Goal: Task Accomplishment & Management: Manage account settings

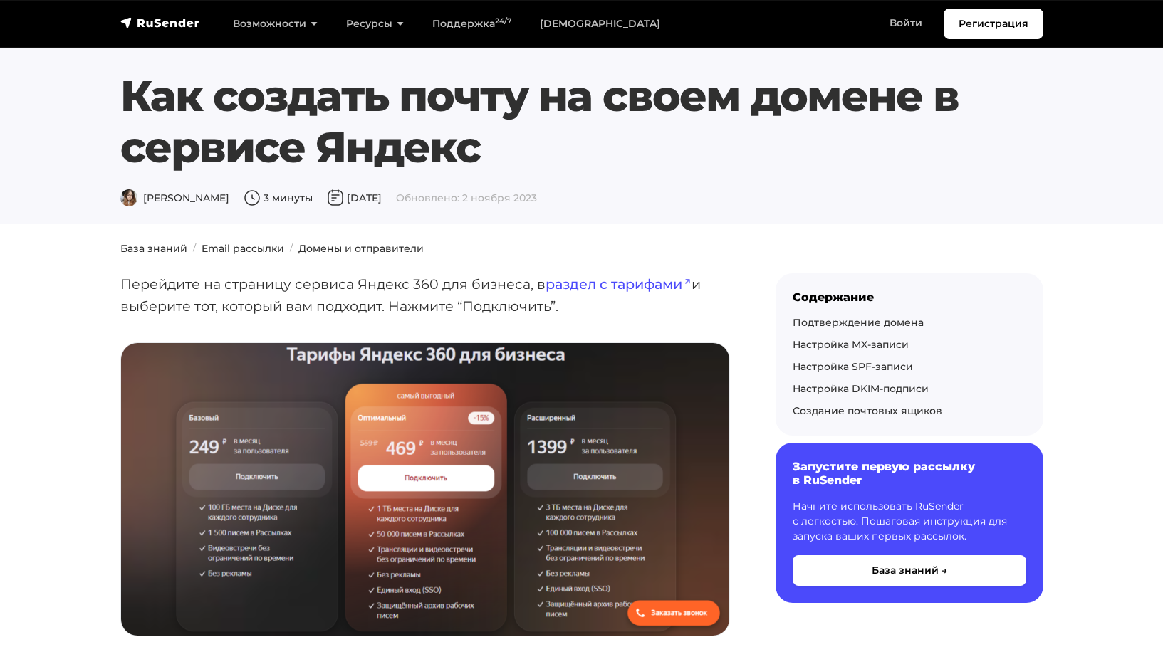
scroll to position [1865, 0]
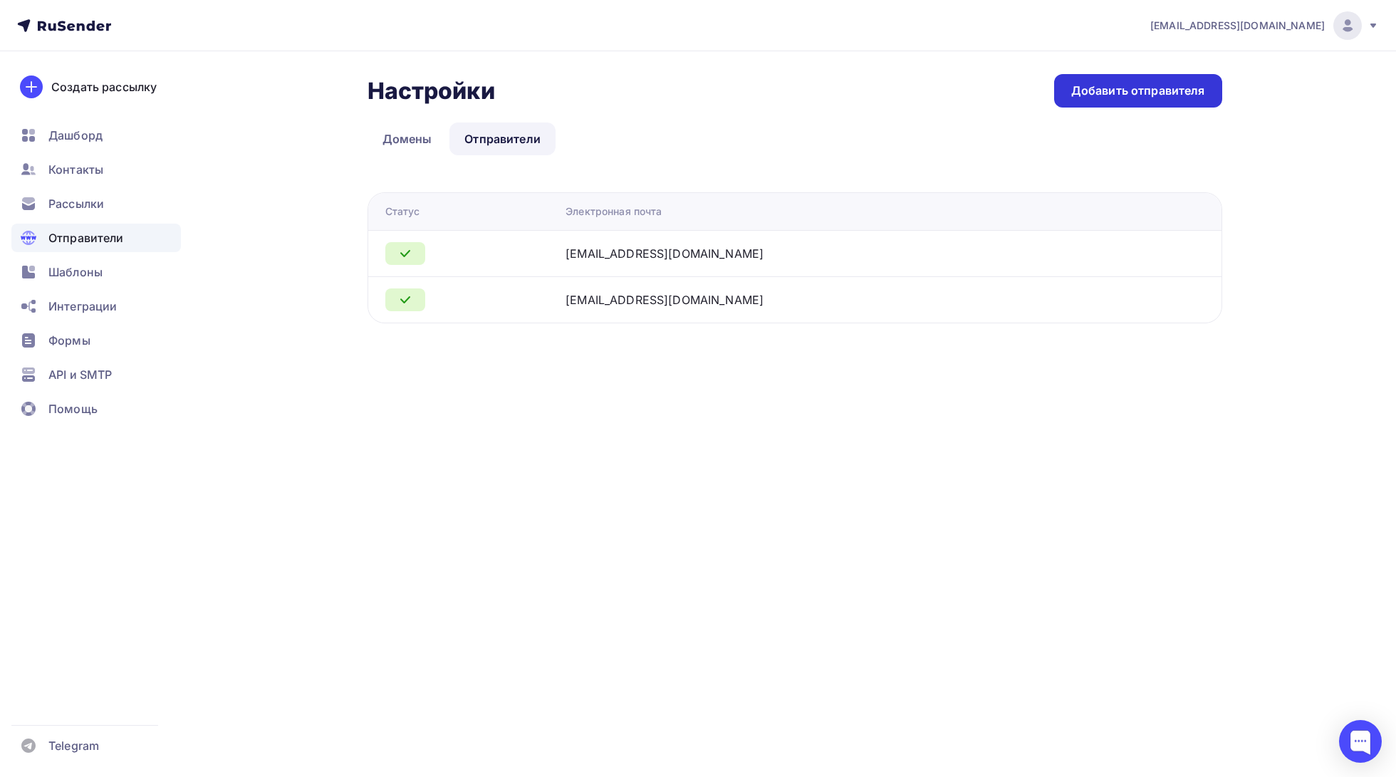
click at [1124, 95] on div "Добавить отправителя" at bounding box center [1138, 91] width 134 height 16
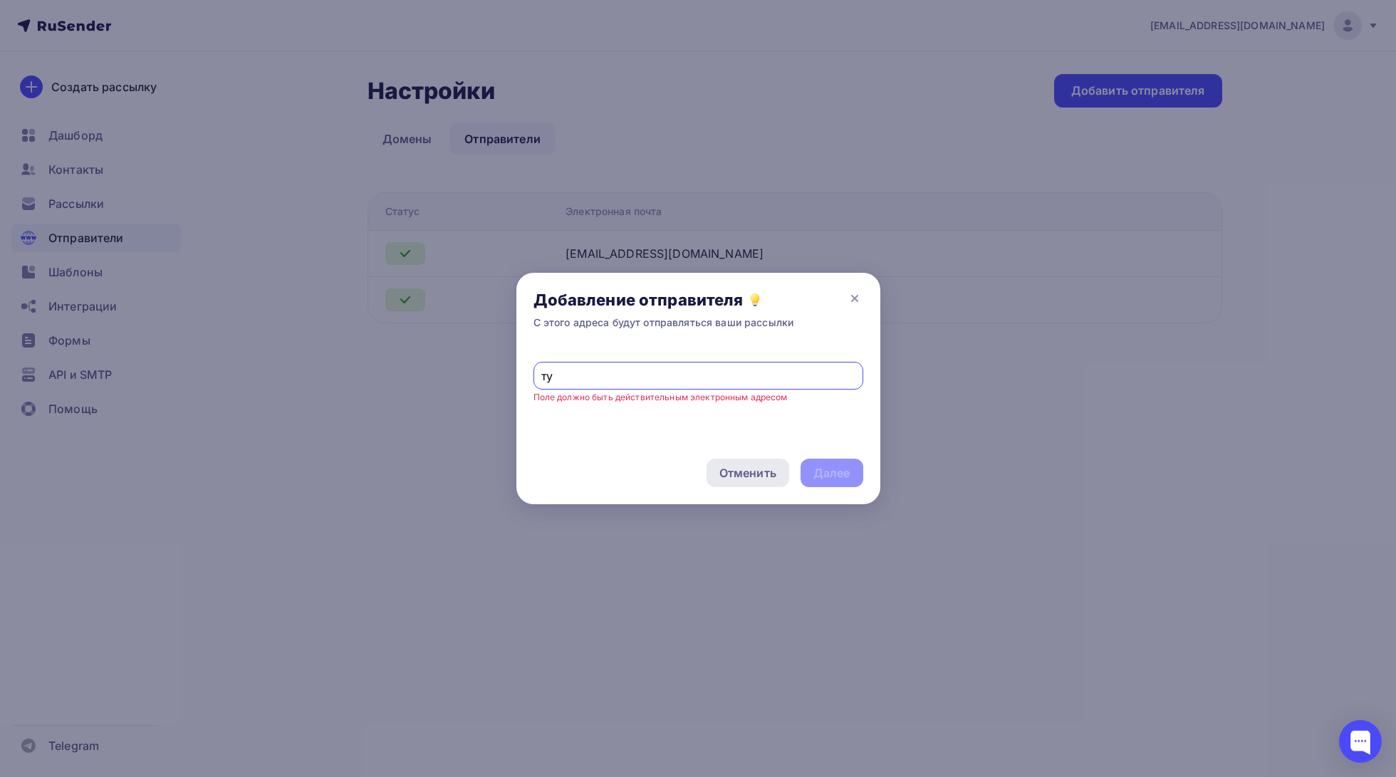
type input "т"
type input "news@т"
click at [857, 294] on icon at bounding box center [854, 298] width 17 height 17
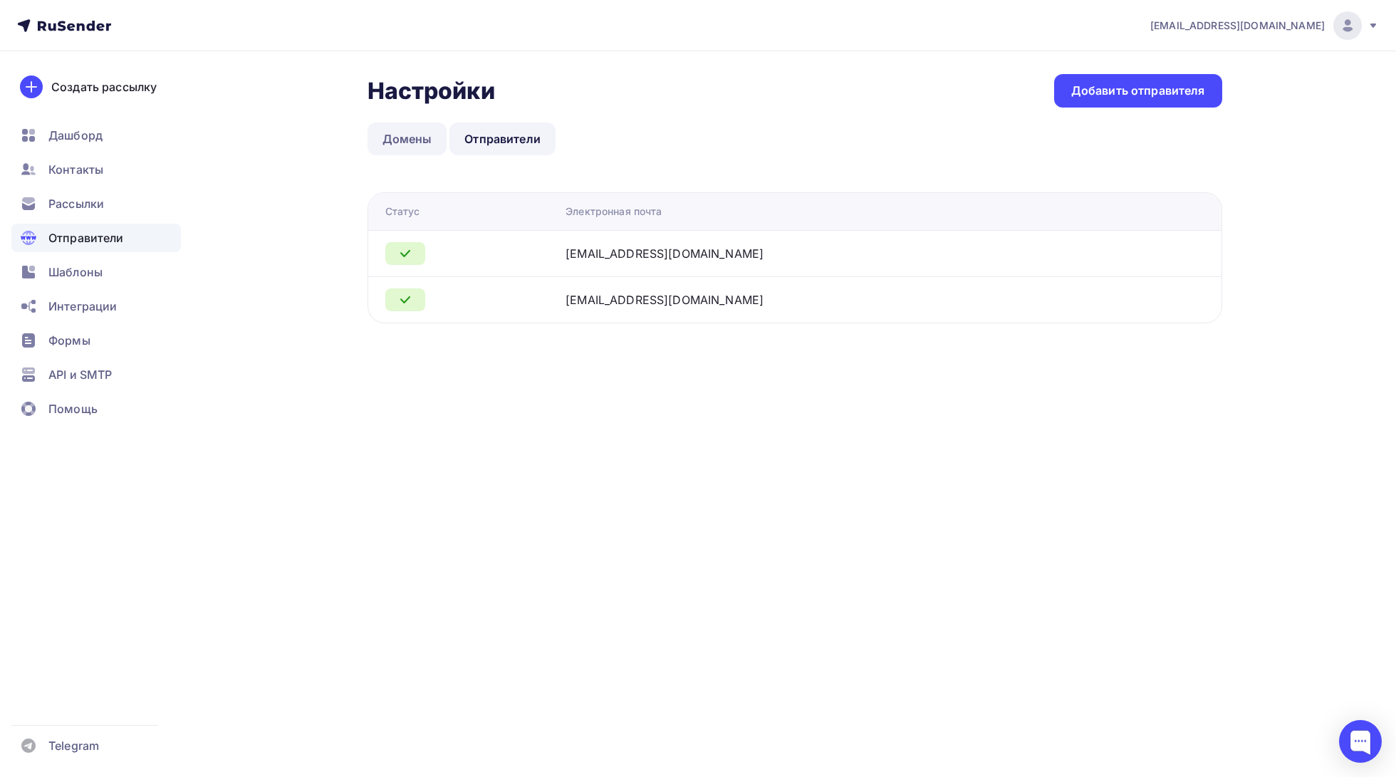
click at [400, 139] on link "Домены" at bounding box center [408, 139] width 80 height 33
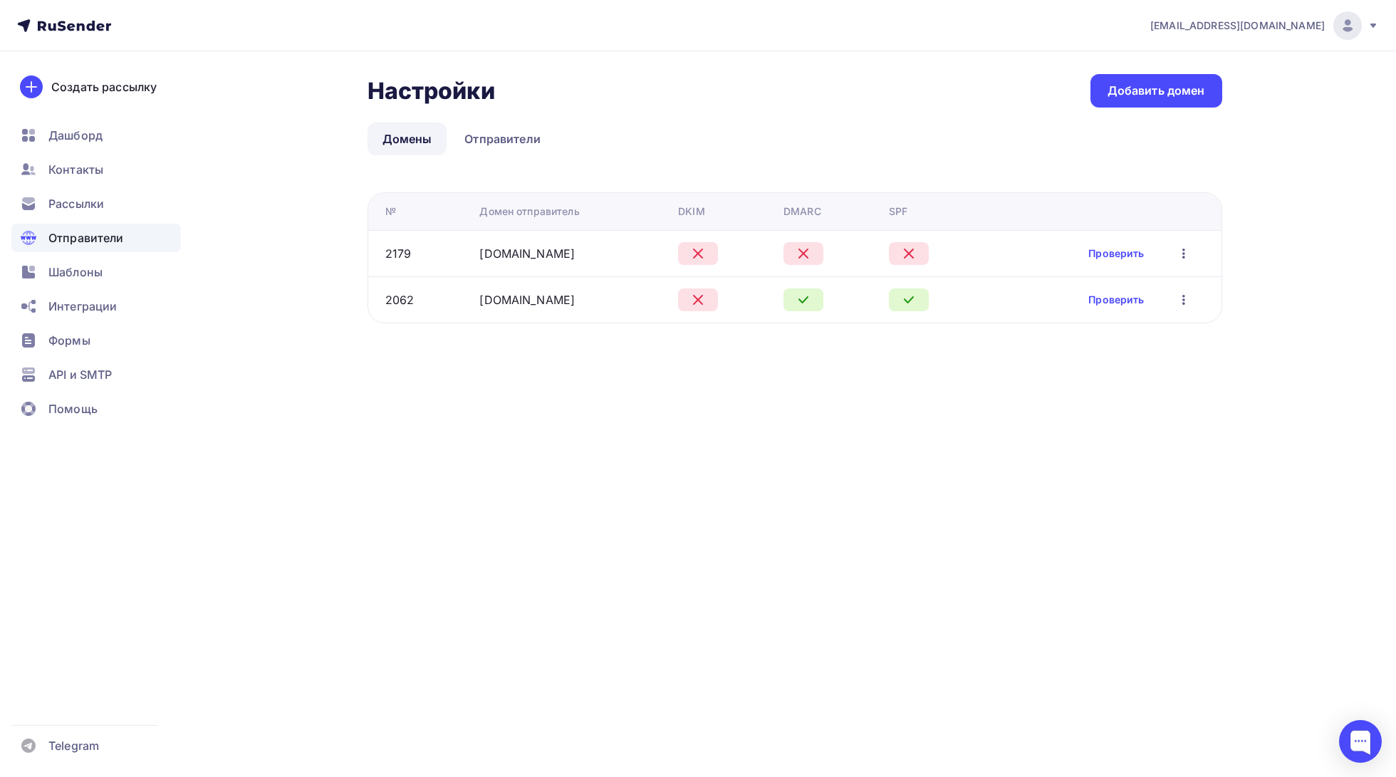
click at [695, 298] on icon at bounding box center [697, 299] width 17 height 17
click at [1095, 300] on link "Проверить" at bounding box center [1116, 300] width 56 height 14
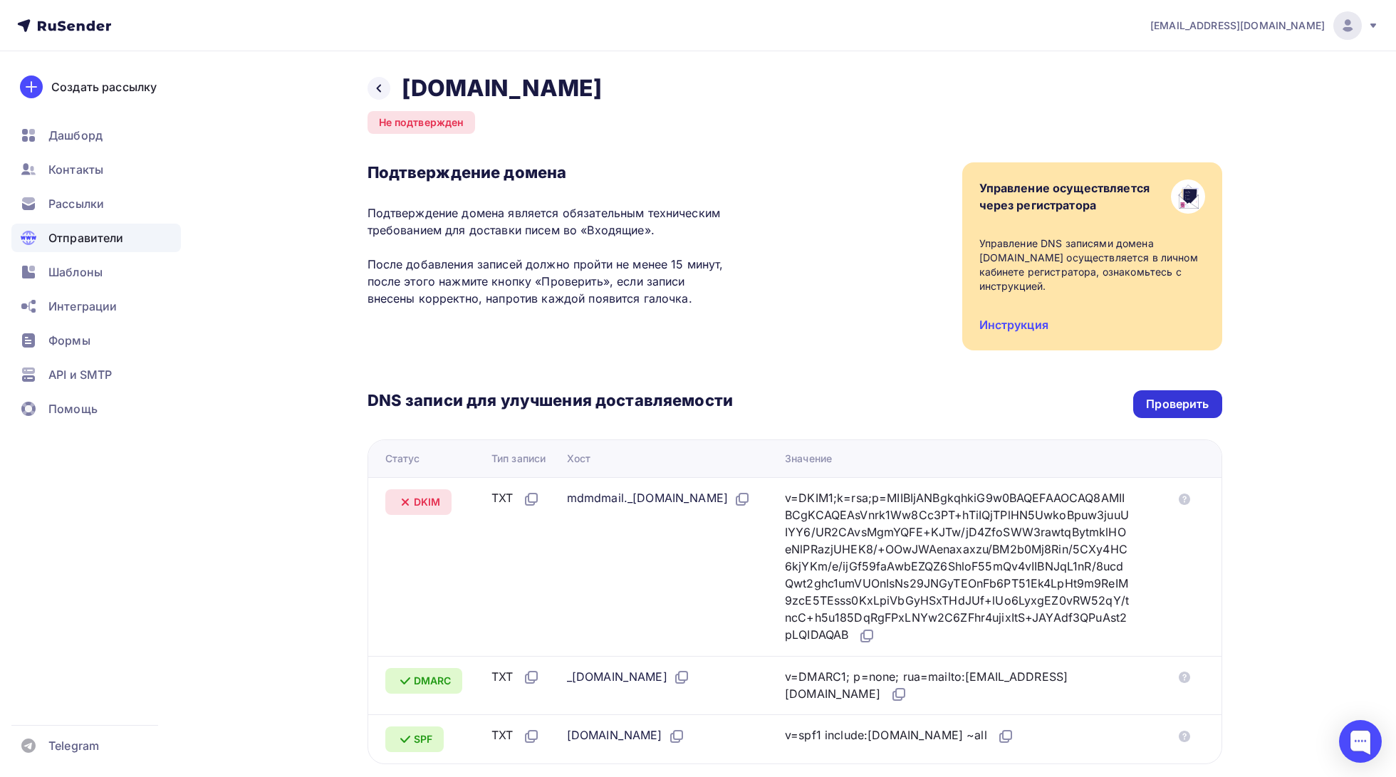
click at [1169, 410] on div "Проверить" at bounding box center [1177, 404] width 63 height 16
click at [380, 77] on div at bounding box center [379, 88] width 23 height 23
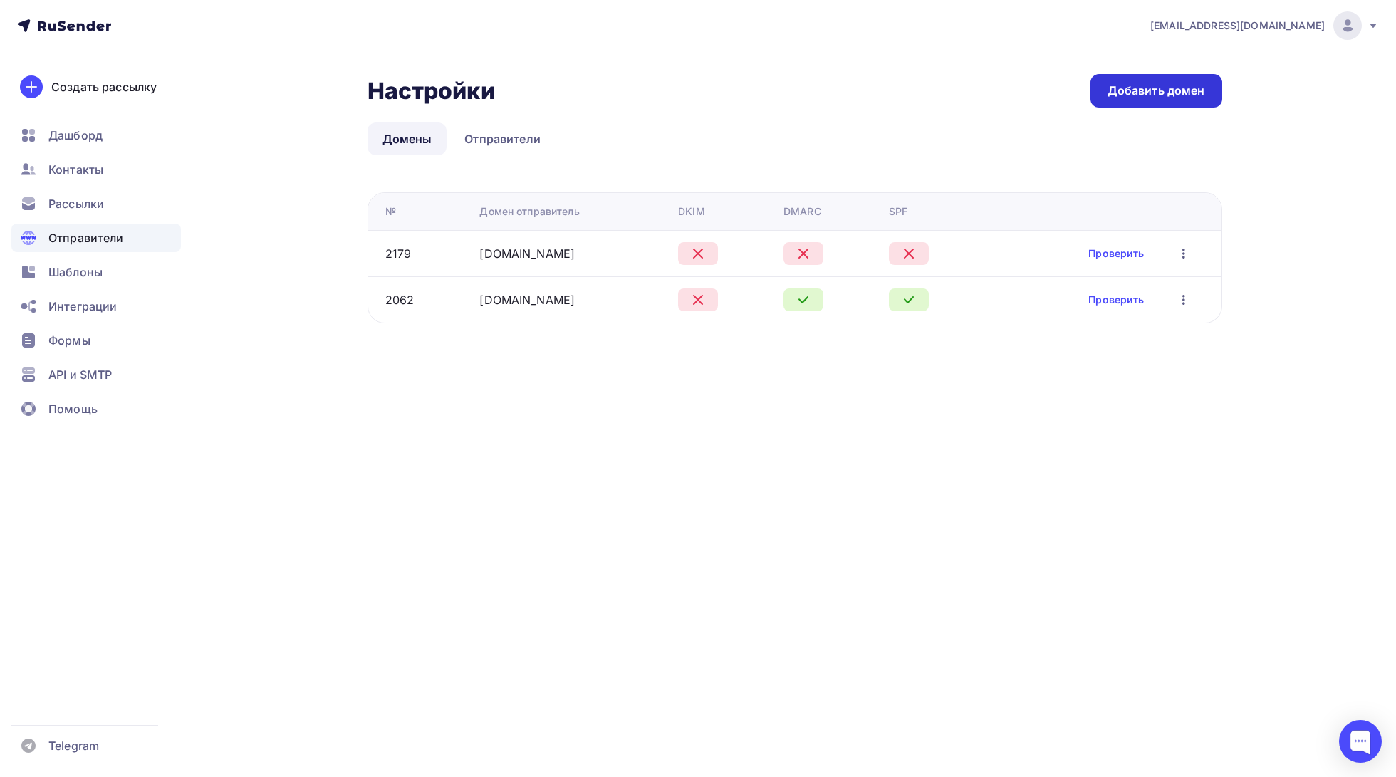
click at [1132, 92] on div "Добавить домен" at bounding box center [1157, 91] width 98 height 16
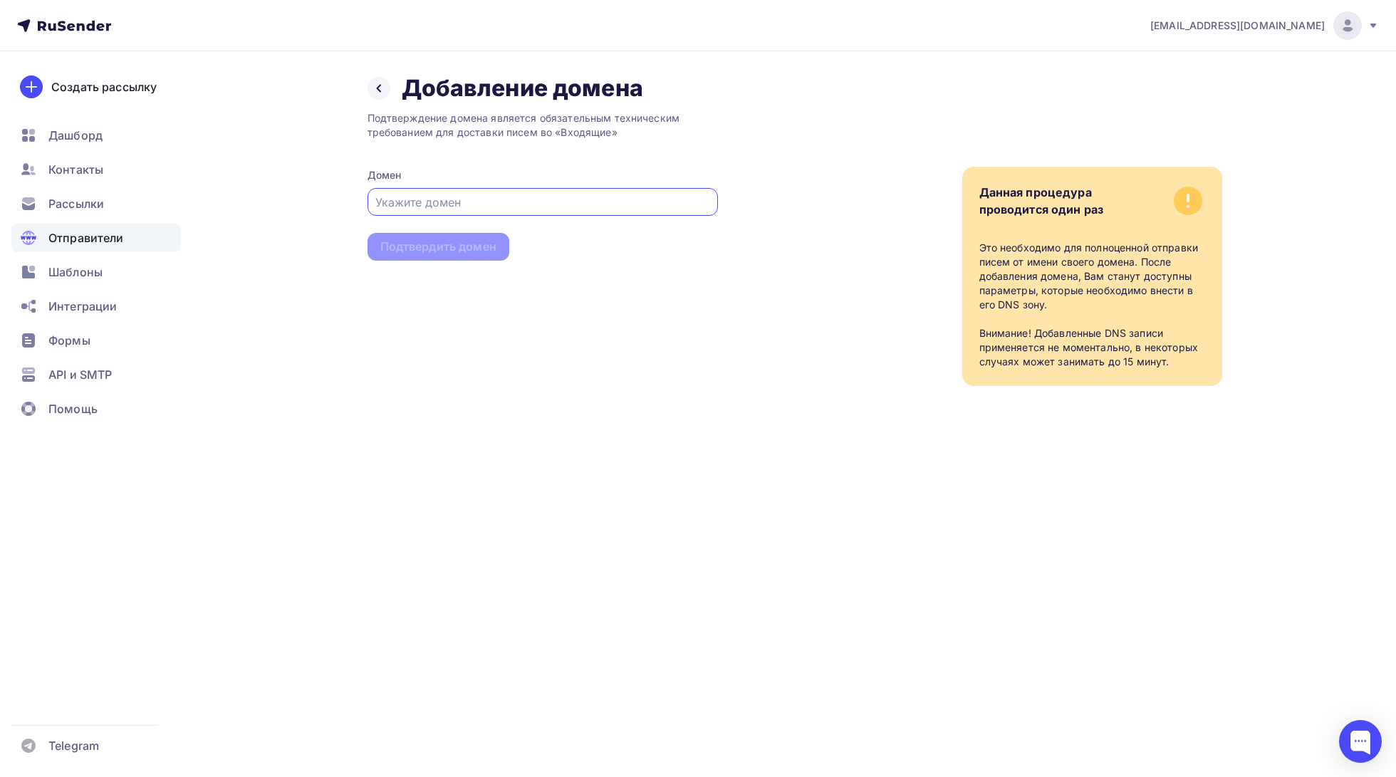
click at [486, 201] on input "text" at bounding box center [542, 202] width 334 height 17
click at [96, 241] on span "Отправители" at bounding box center [85, 237] width 75 height 17
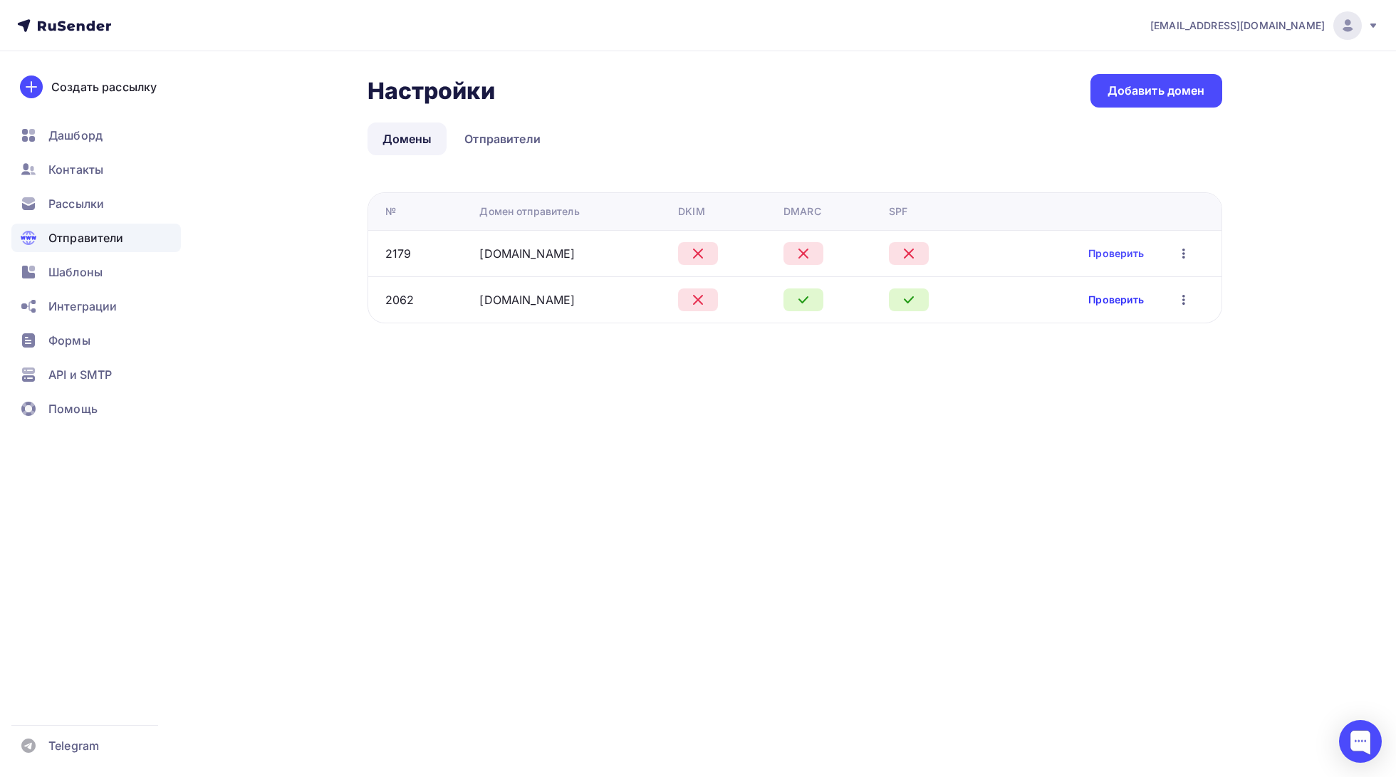
click at [1132, 302] on link "Проверить" at bounding box center [1116, 300] width 56 height 14
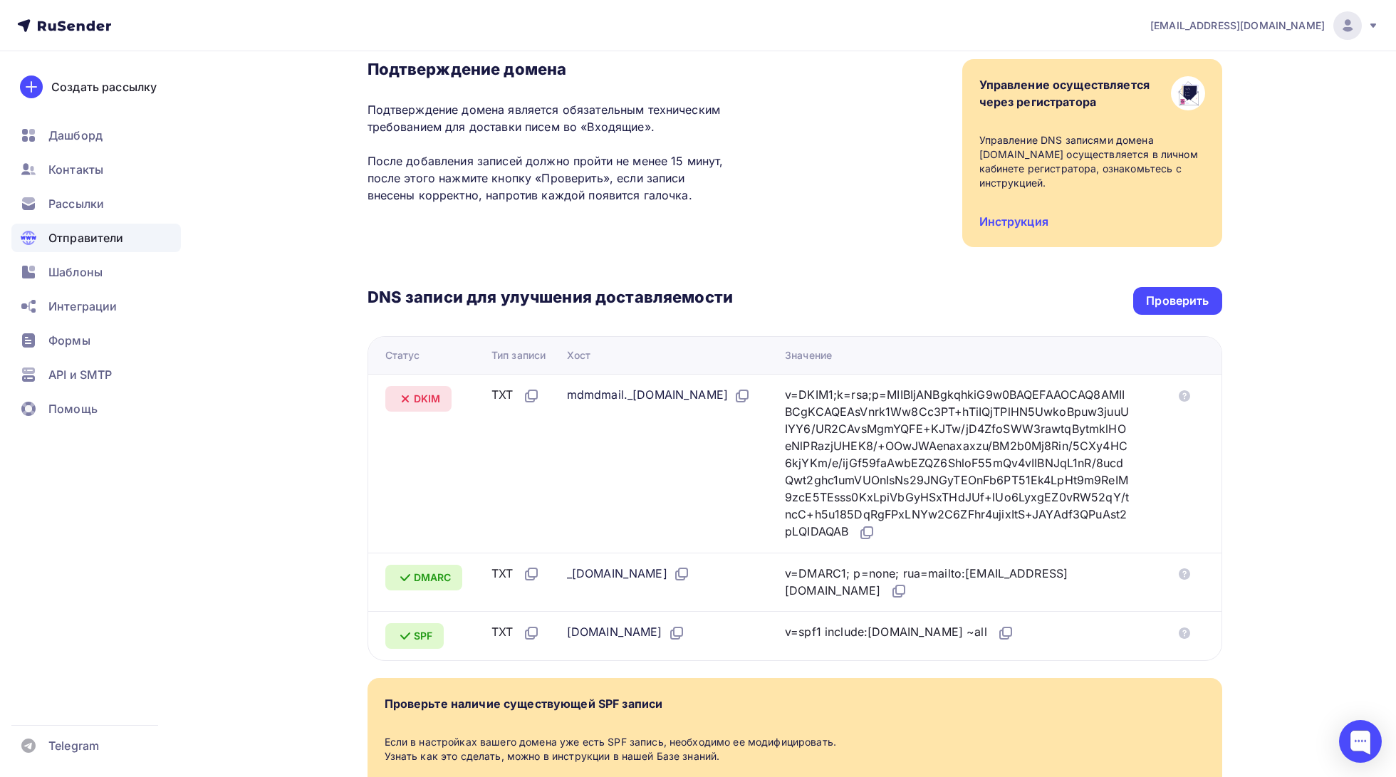
scroll to position [104, 0]
click at [85, 205] on span "Рассылки" at bounding box center [76, 203] width 56 height 17
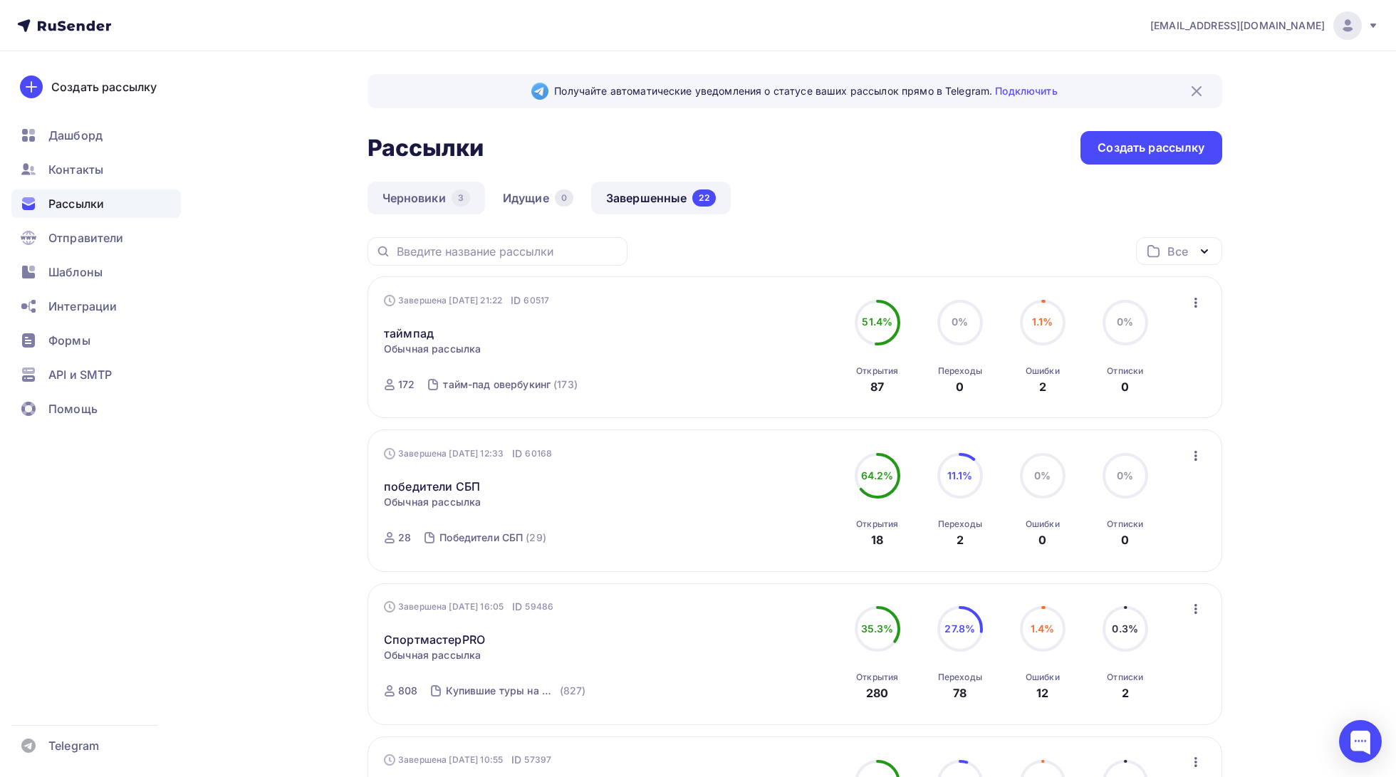
click at [437, 204] on link "Черновики 3" at bounding box center [427, 198] width 118 height 33
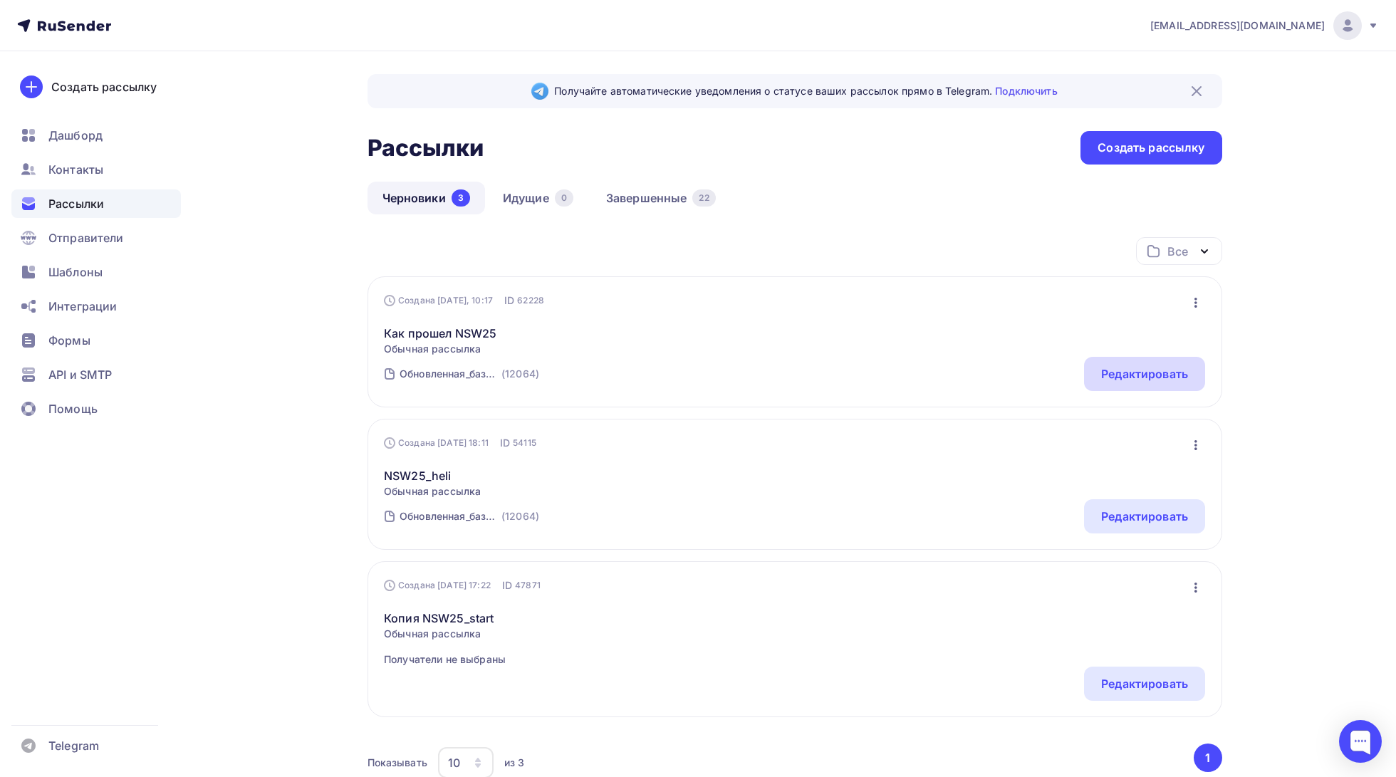
click at [1136, 373] on div "Редактировать" at bounding box center [1144, 373] width 87 height 17
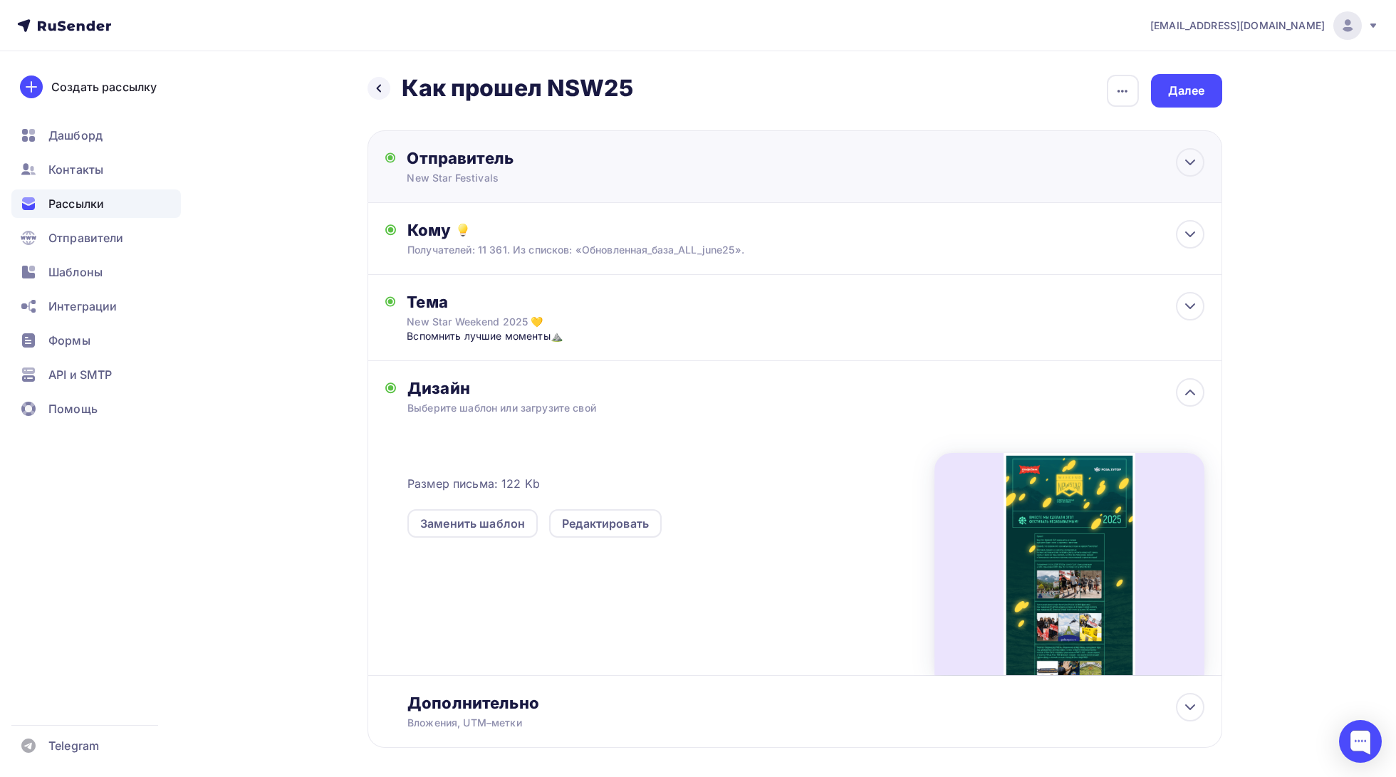
click at [539, 186] on div "Отправитель New Star Festivals Email * newstarcamp@nswpay.ru newstarcamp@nswpay…" at bounding box center [795, 166] width 855 height 73
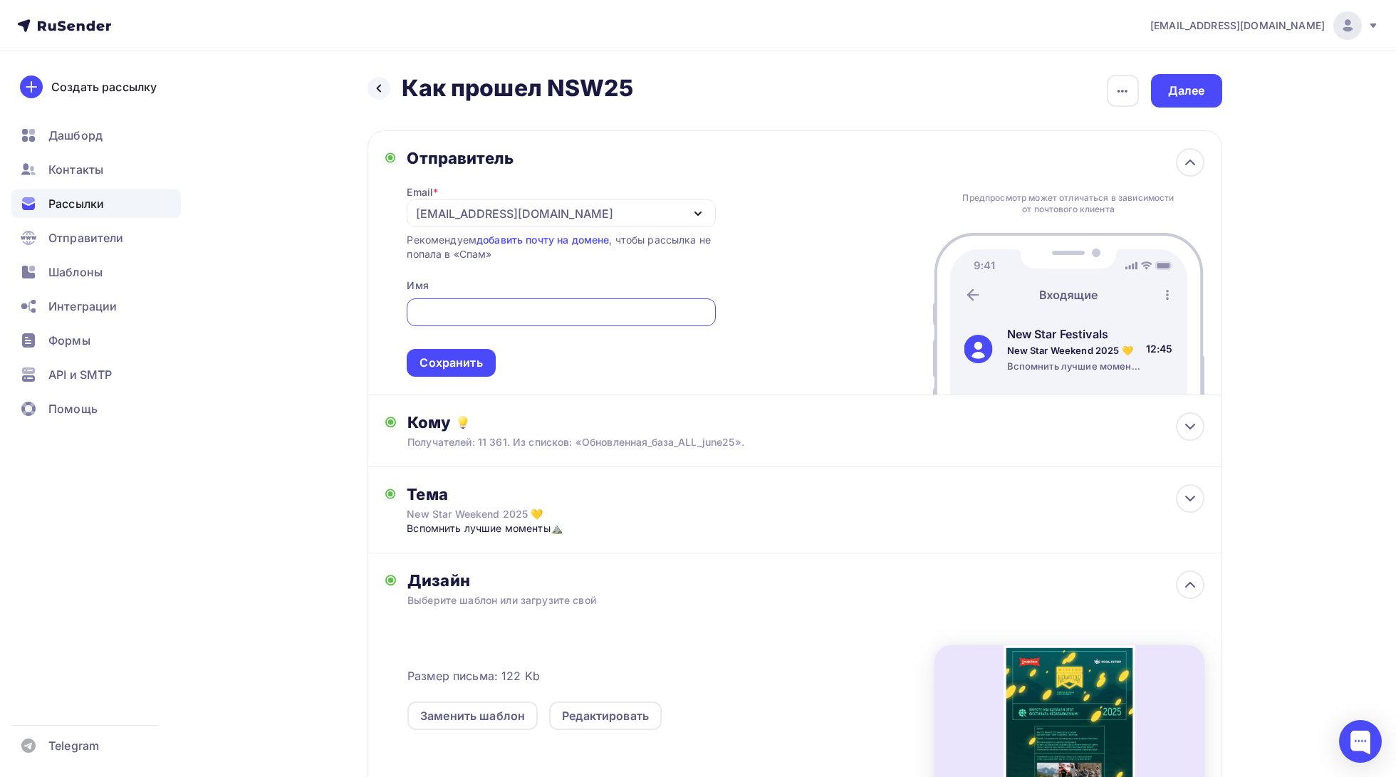
type input "New Star Festivals"
click at [529, 212] on div "newstarcamp@nswpay.ru" at bounding box center [514, 213] width 197 height 17
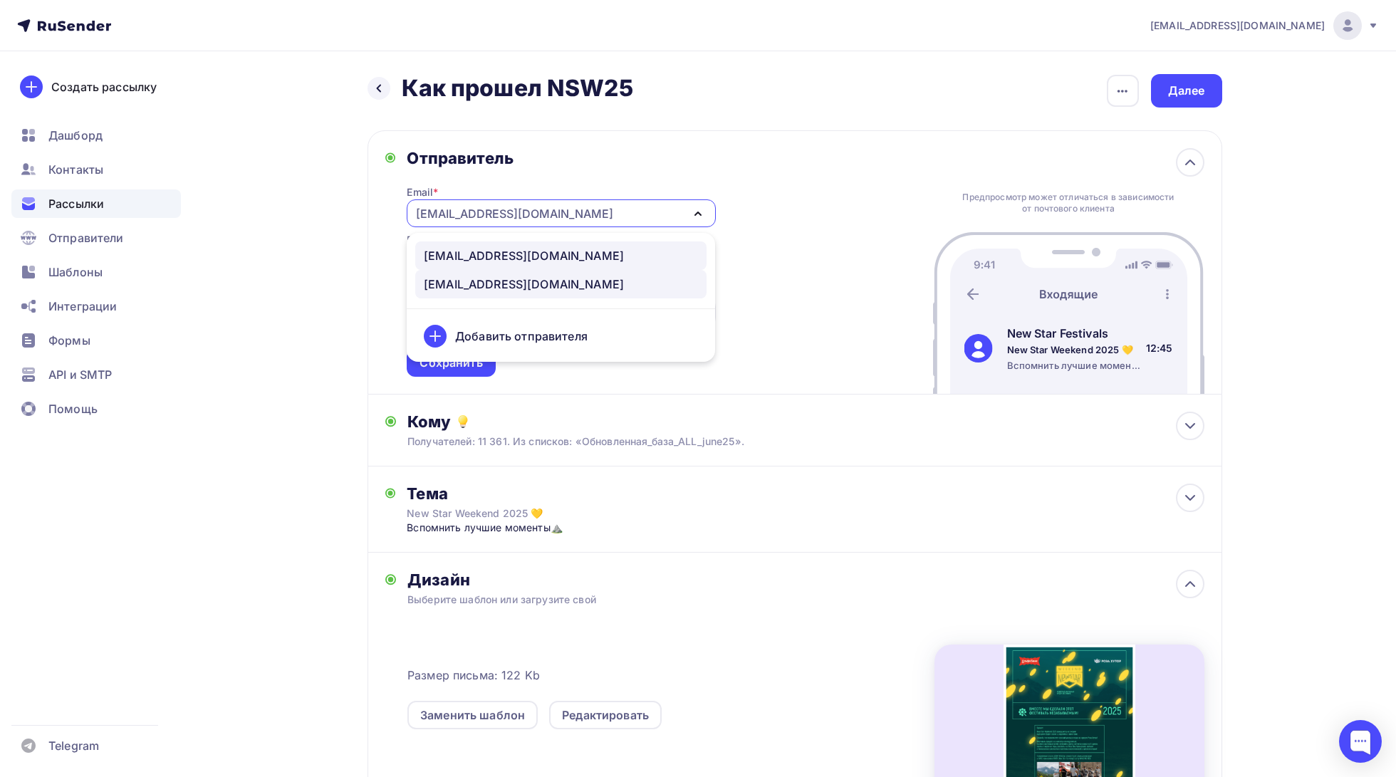
click at [519, 283] on div "booking@newstarcamp.ru" at bounding box center [524, 284] width 200 height 17
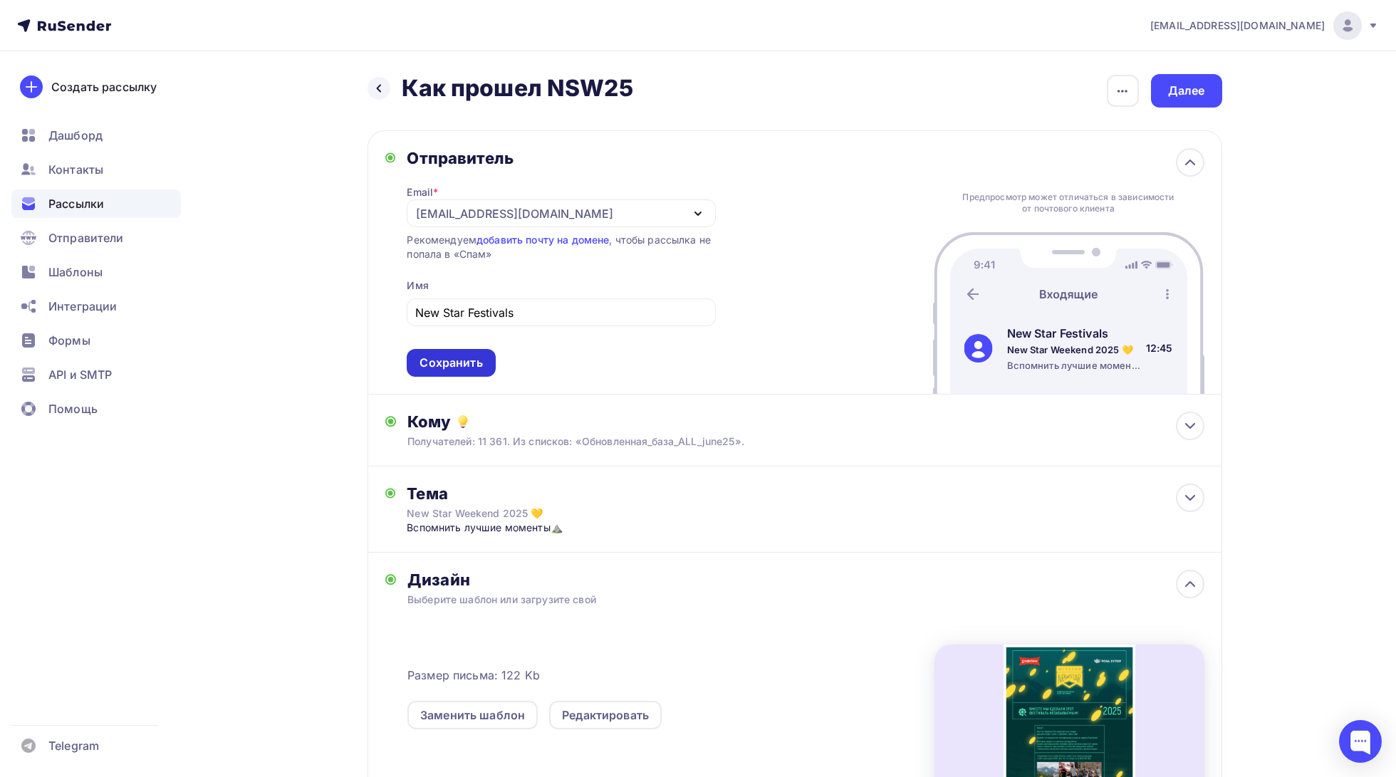
click at [444, 368] on div "Сохранить" at bounding box center [451, 363] width 63 height 16
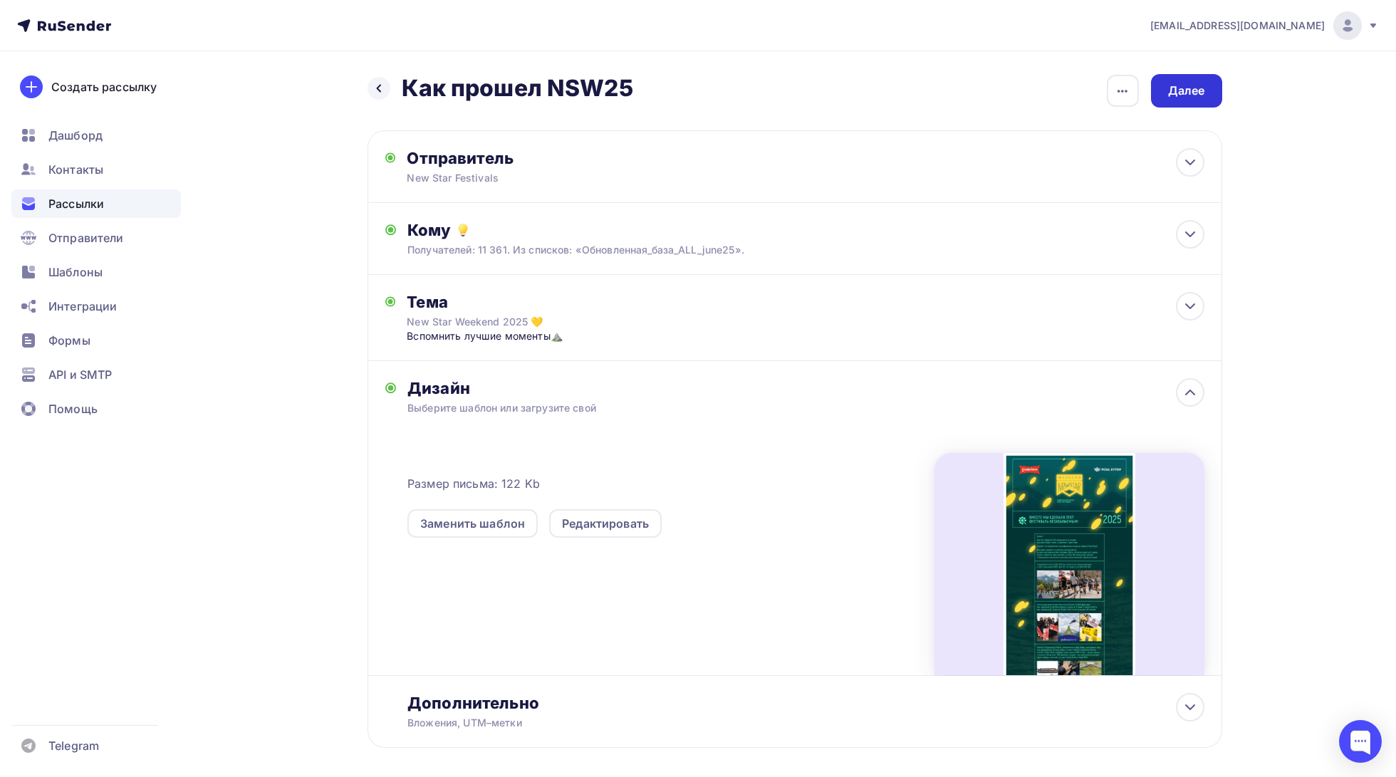
click at [1192, 91] on div "Далее" at bounding box center [1186, 91] width 37 height 16
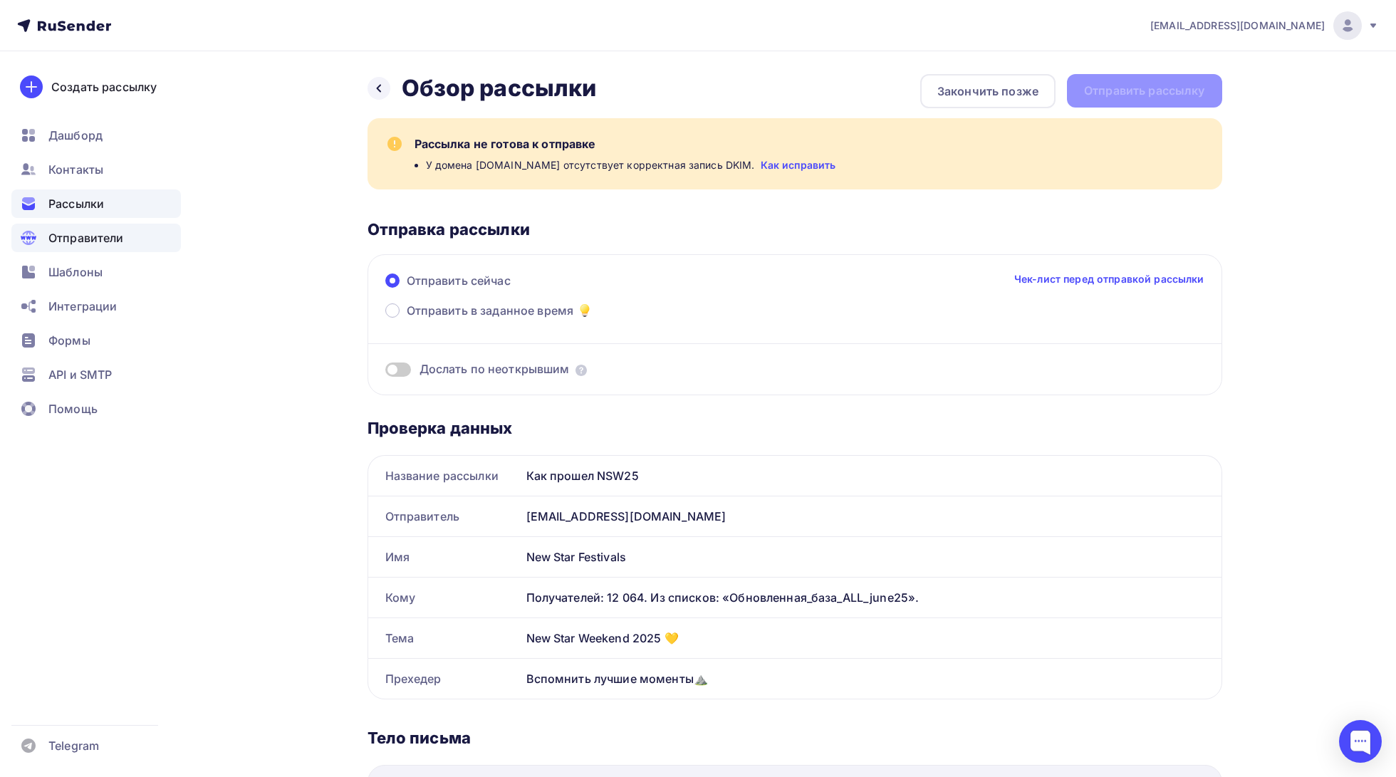
click at [83, 233] on span "Отправители" at bounding box center [85, 237] width 75 height 17
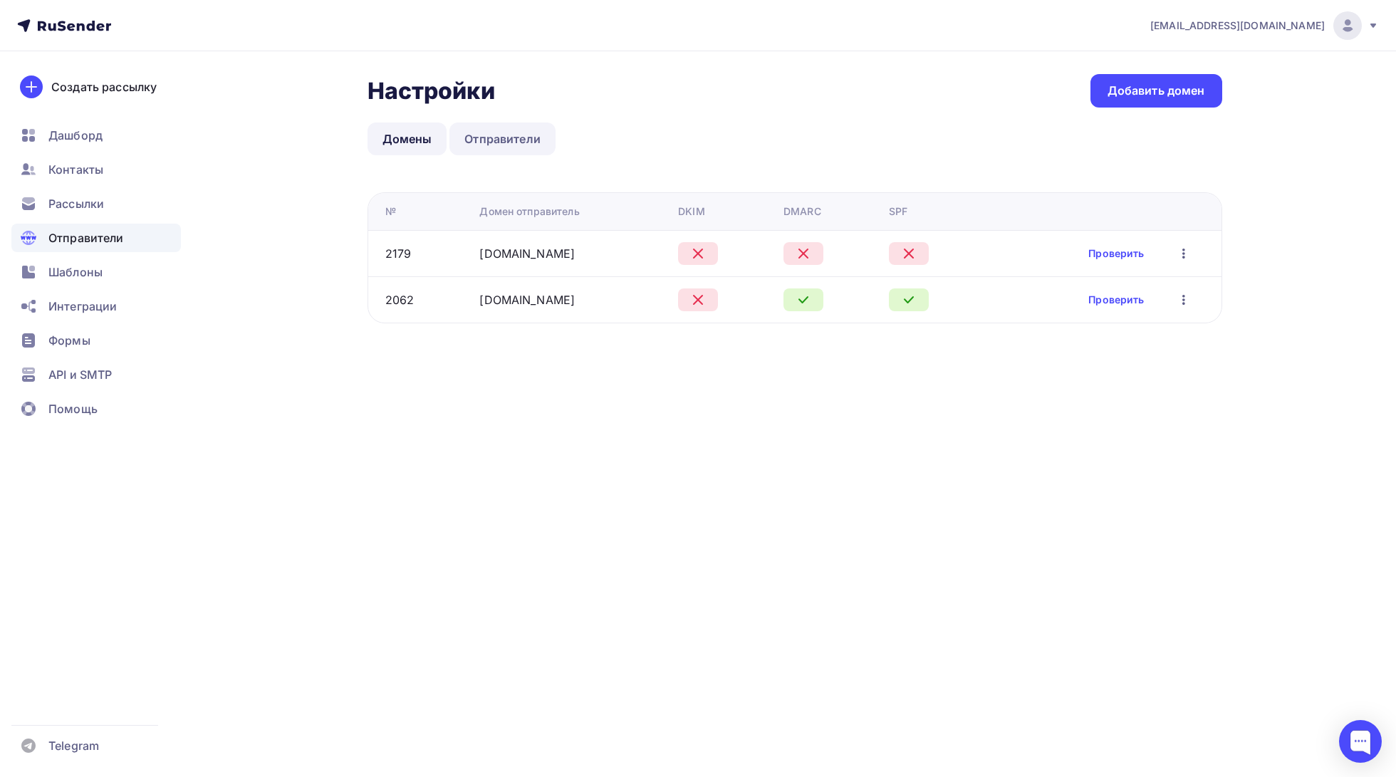
click at [495, 132] on link "Отправители" at bounding box center [502, 139] width 106 height 33
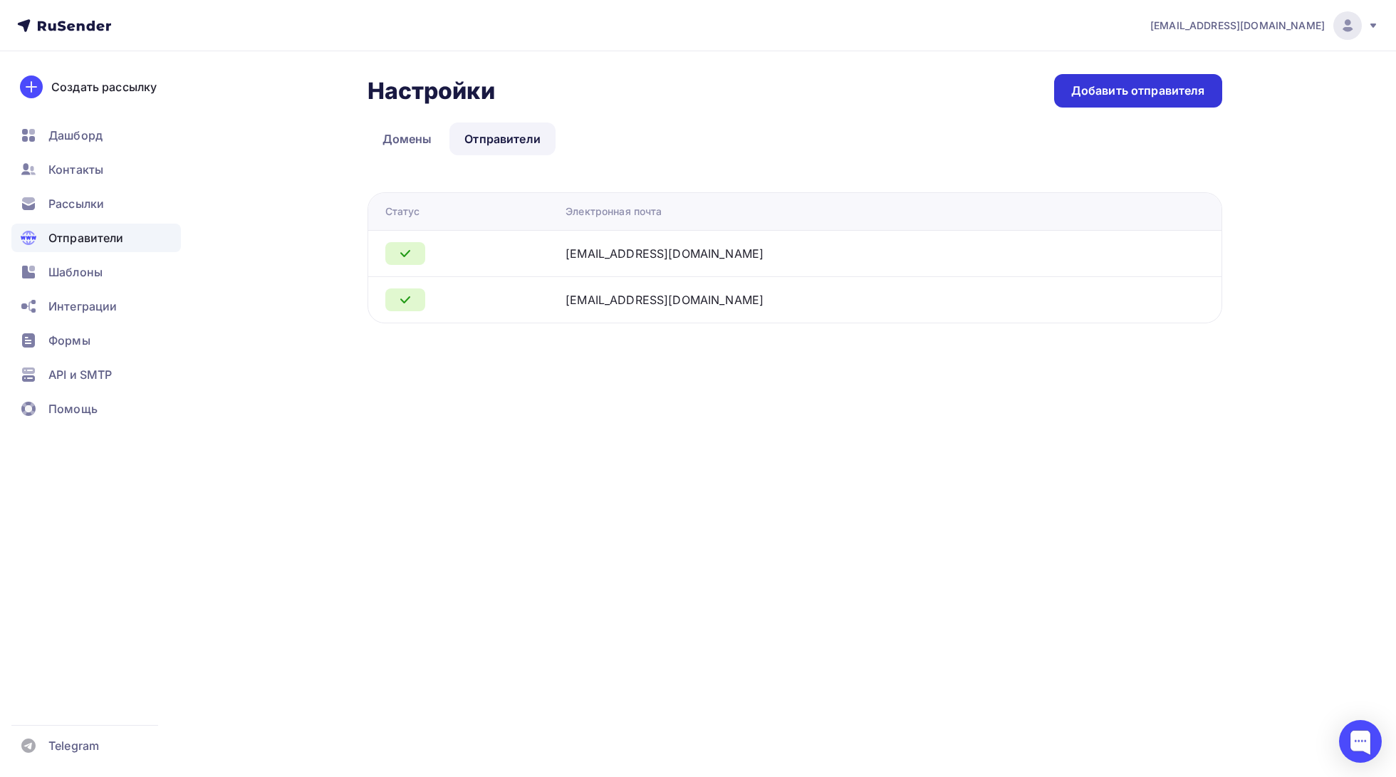
click at [1131, 83] on div "Добавить отправителя" at bounding box center [1138, 91] width 134 height 16
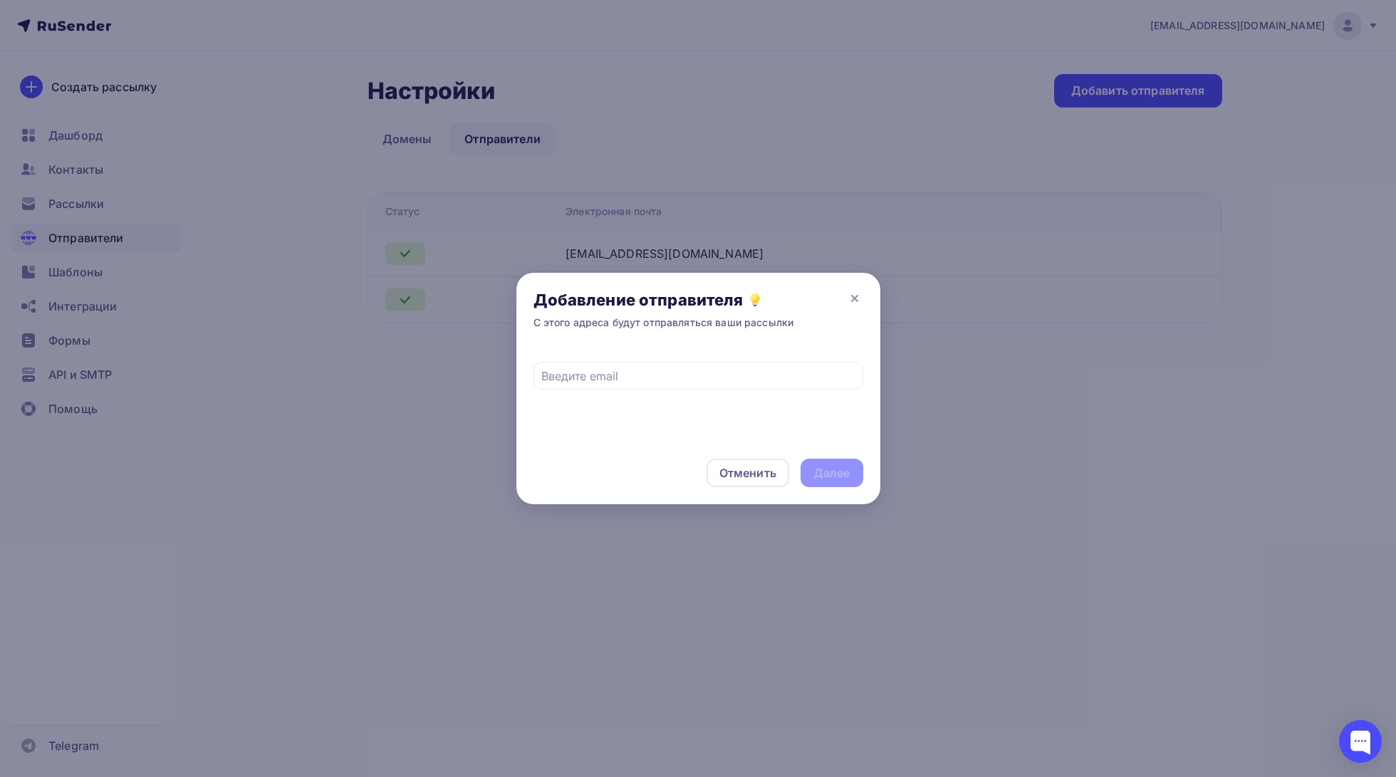
click at [716, 316] on div "С этого адреса будут отправляться ваши рассылки" at bounding box center [663, 323] width 261 height 14
click at [850, 298] on icon at bounding box center [854, 298] width 17 height 17
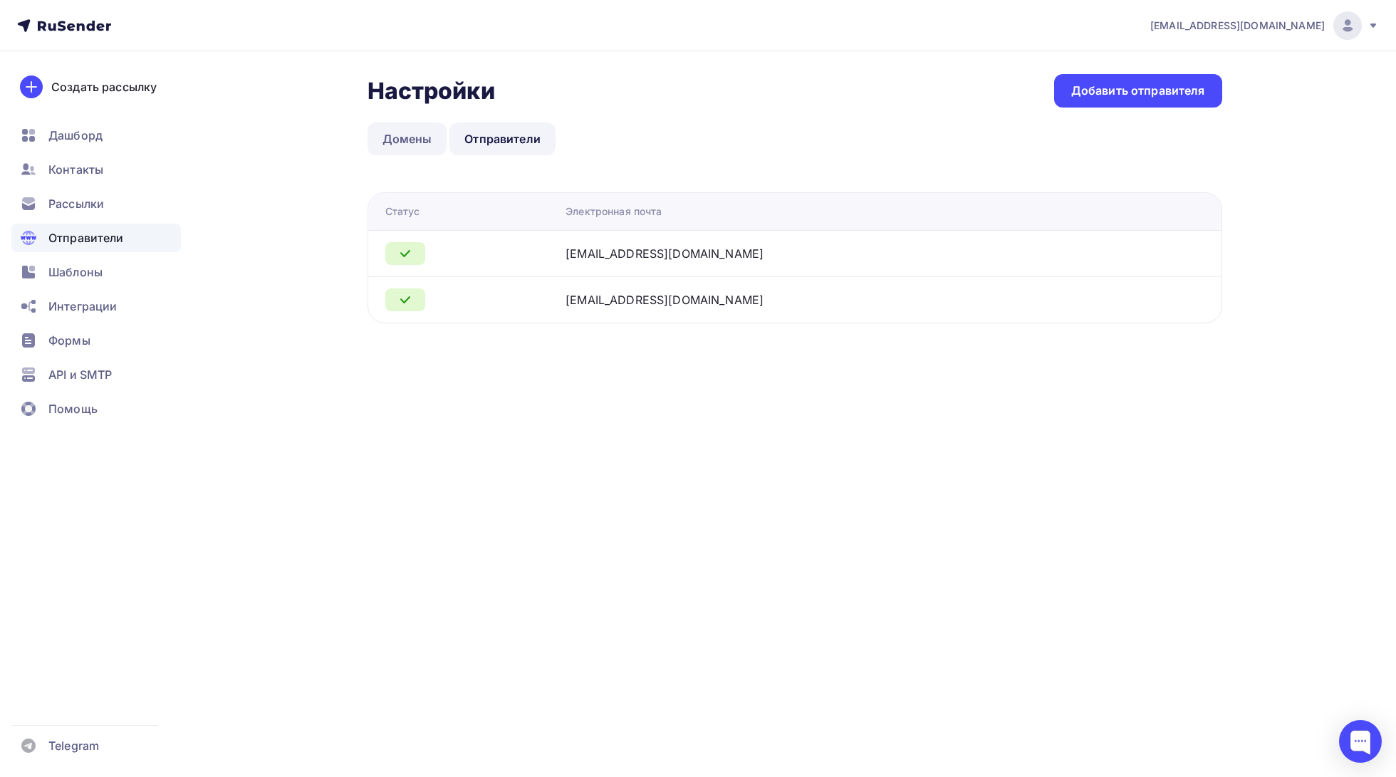
click at [397, 148] on link "Домены" at bounding box center [408, 139] width 80 height 33
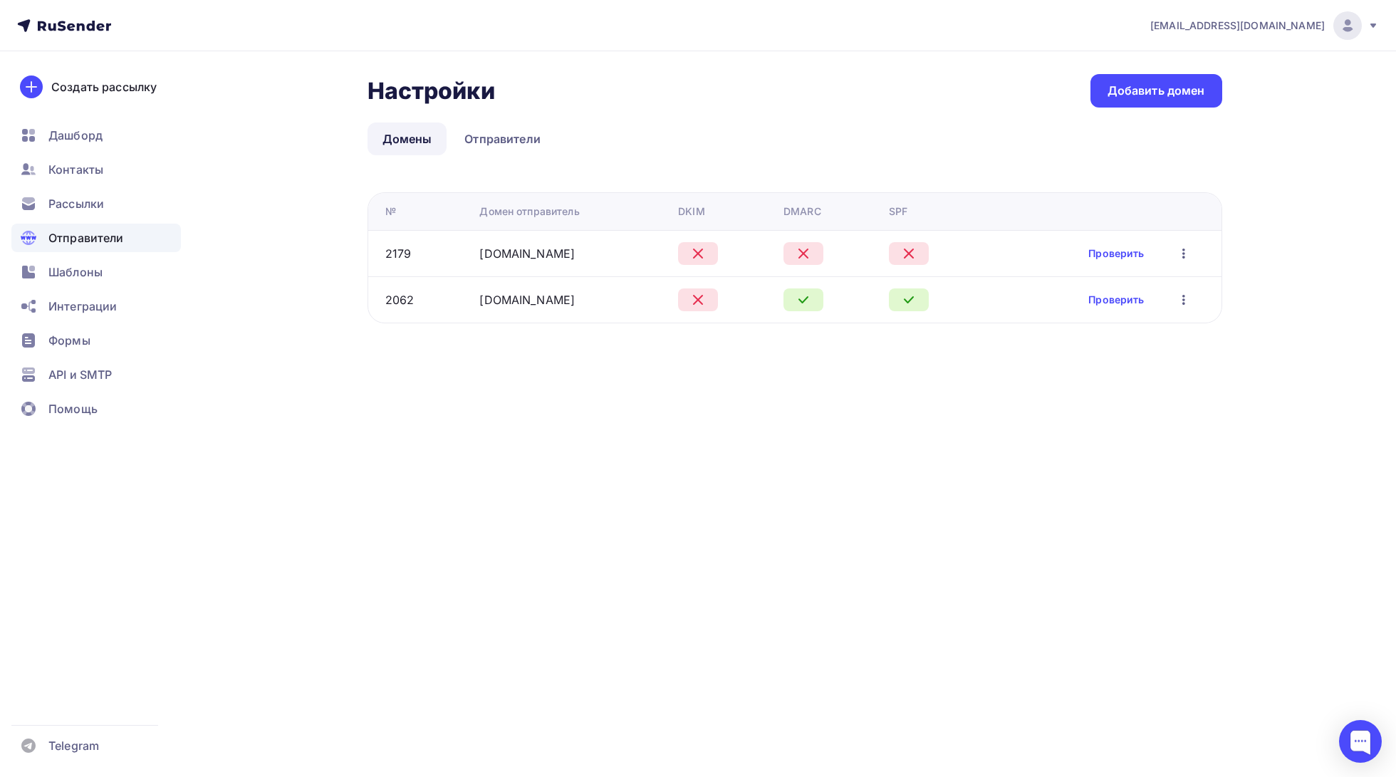
click at [1183, 298] on icon "button" at bounding box center [1183, 300] width 3 height 10
click at [1126, 296] on link "Проверить" at bounding box center [1116, 300] width 56 height 14
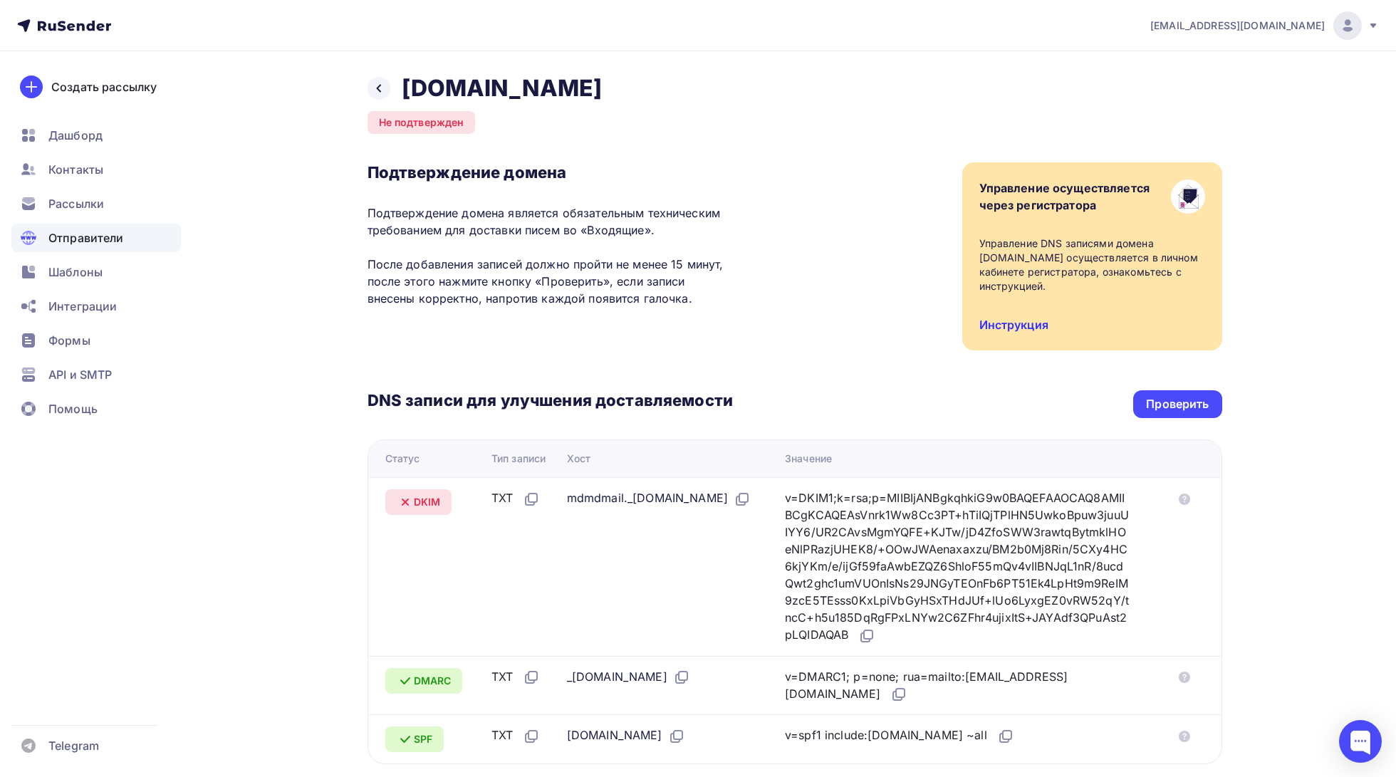
click at [1012, 325] on link "Инструкция" at bounding box center [1013, 325] width 69 height 14
click at [377, 90] on icon at bounding box center [378, 88] width 11 height 11
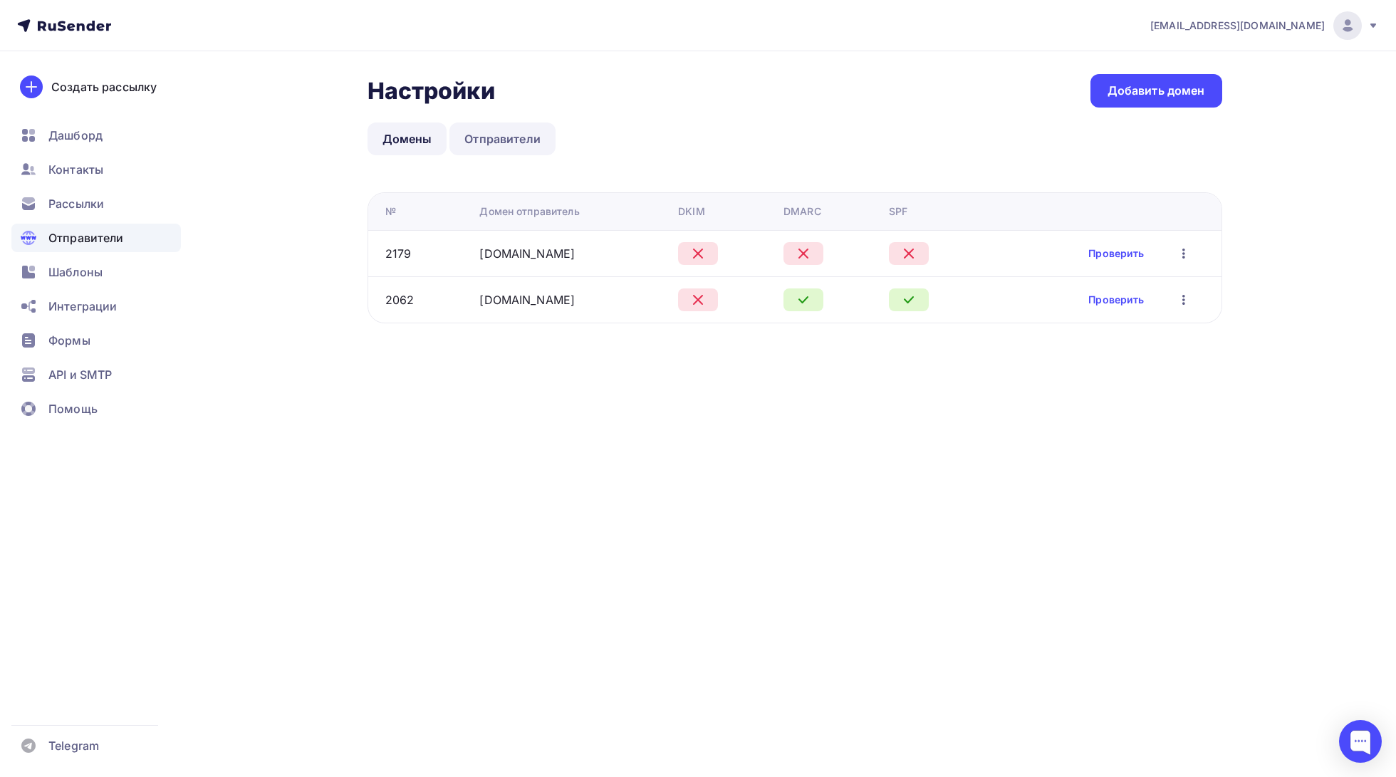
click at [536, 145] on link "Отправители" at bounding box center [502, 139] width 106 height 33
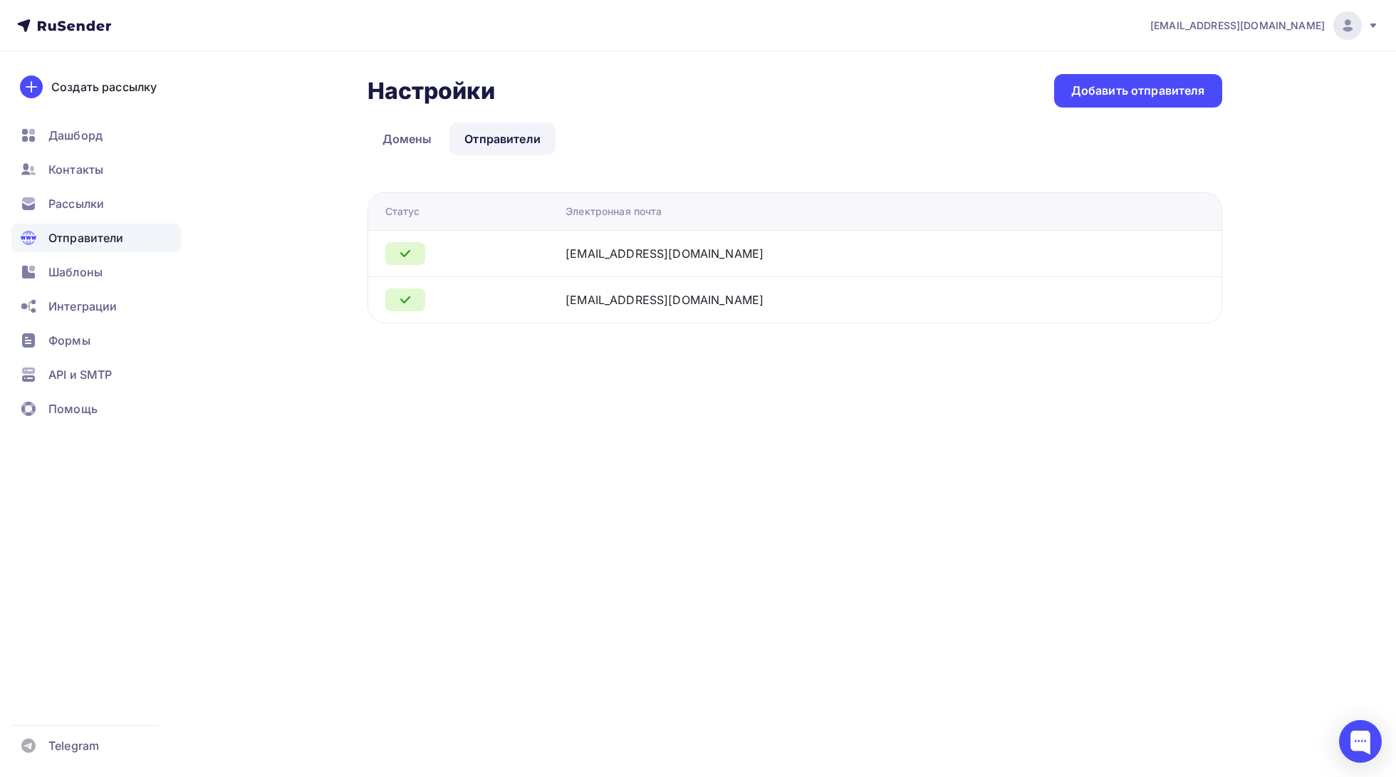
click at [355, 107] on div "Настройки Настройки Добавить отправителя Домены Отправители Отправители Домены …" at bounding box center [698, 215] width 1167 height 329
click at [400, 130] on link "Домены" at bounding box center [408, 139] width 80 height 33
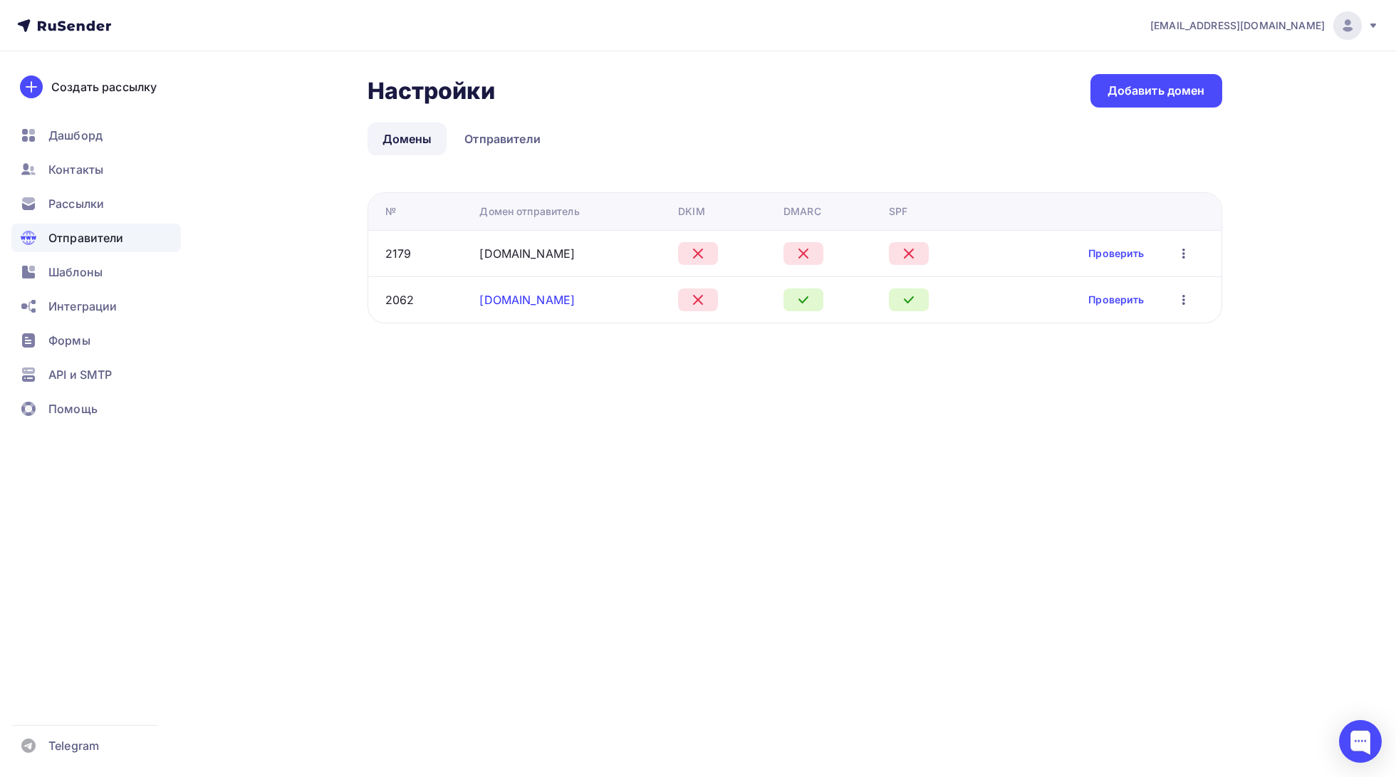
click at [555, 293] on link "newstarcamp.ru" at bounding box center [526, 300] width 95 height 14
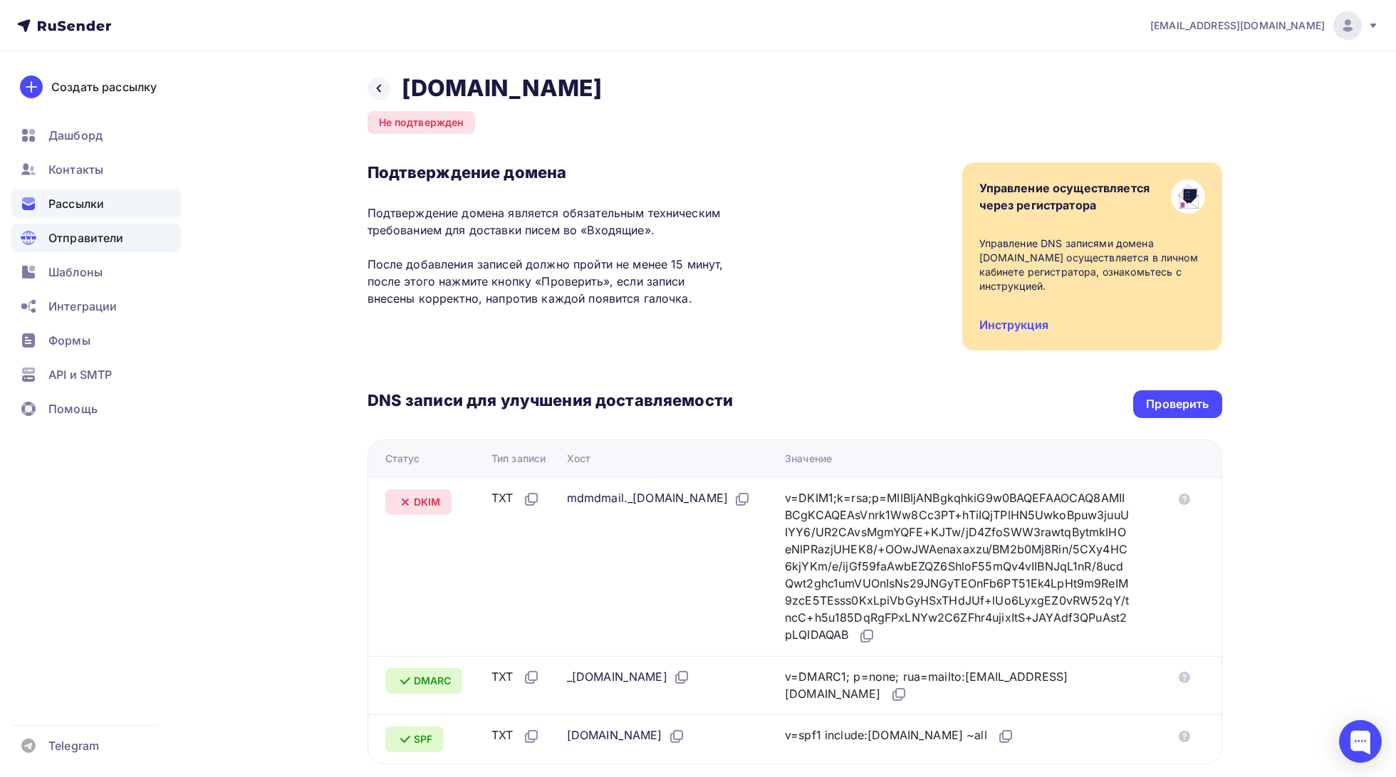
click at [68, 192] on div "Рассылки" at bounding box center [96, 203] width 170 height 28
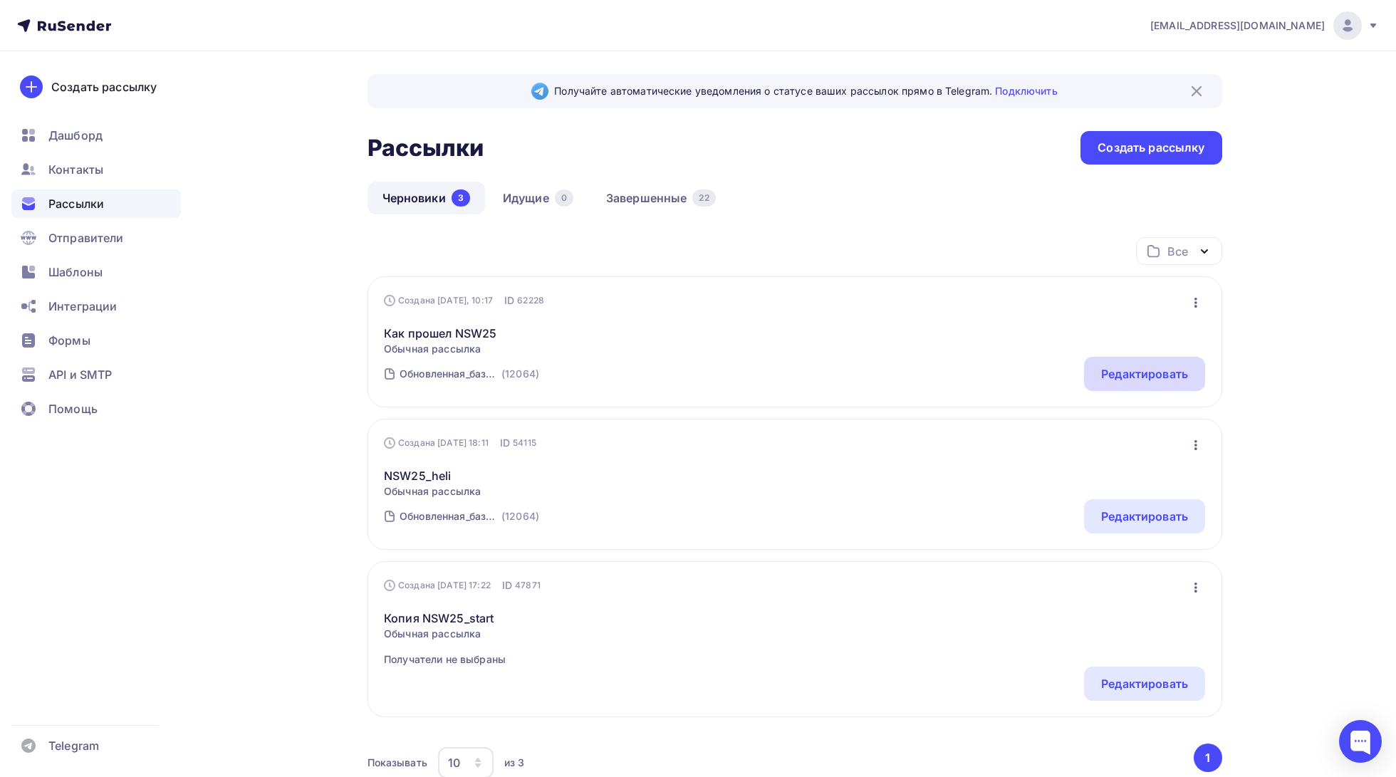
click at [1177, 376] on div "Редактировать" at bounding box center [1144, 373] width 87 height 17
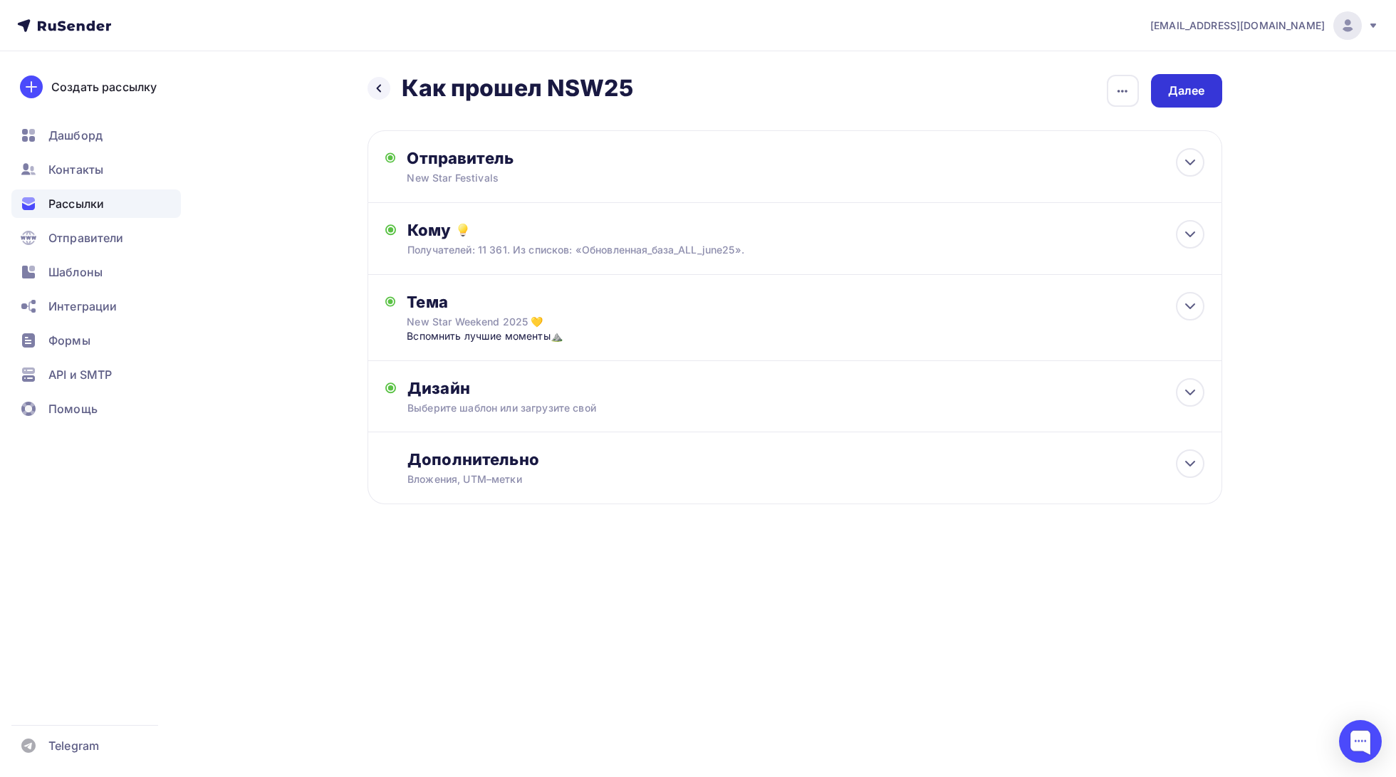
click at [1192, 83] on div "Далее" at bounding box center [1186, 91] width 37 height 16
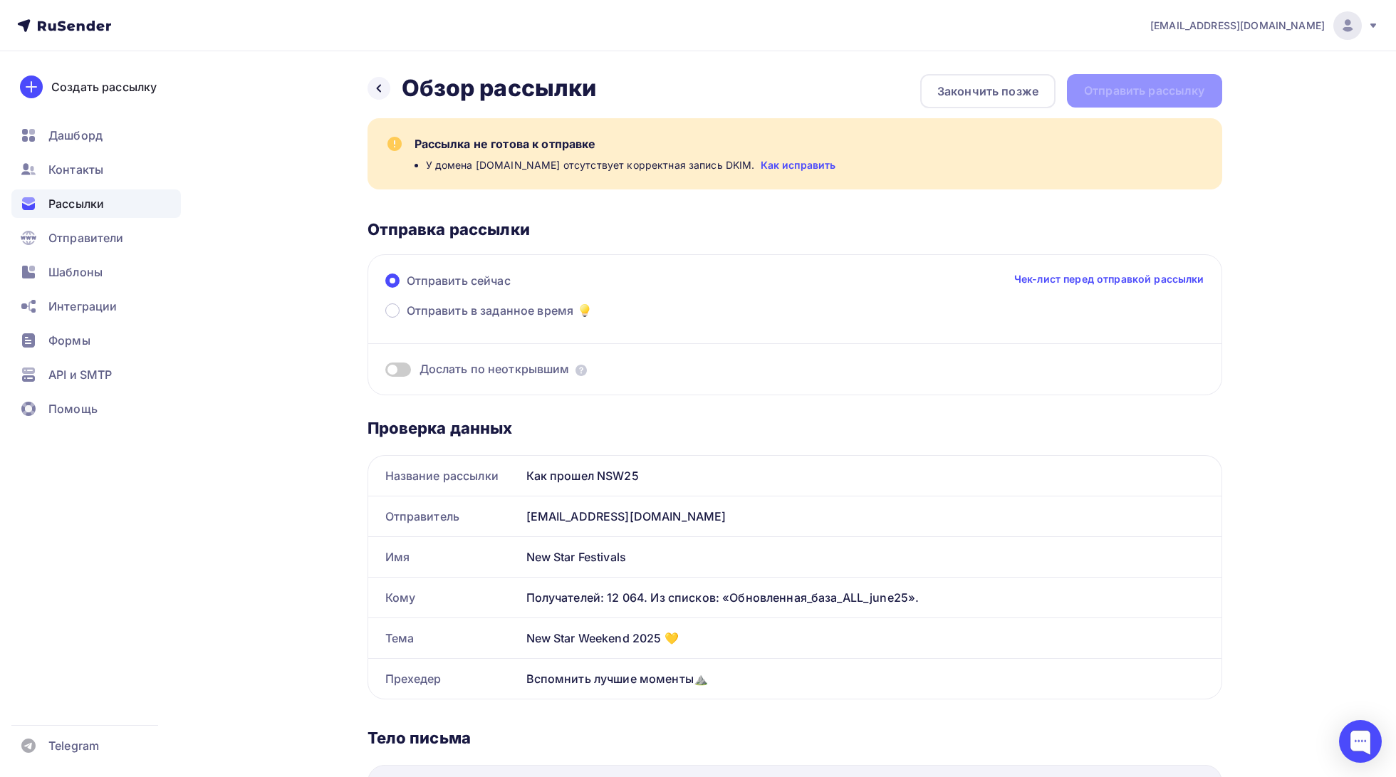
click at [764, 166] on link "Как исправить" at bounding box center [798, 165] width 75 height 14
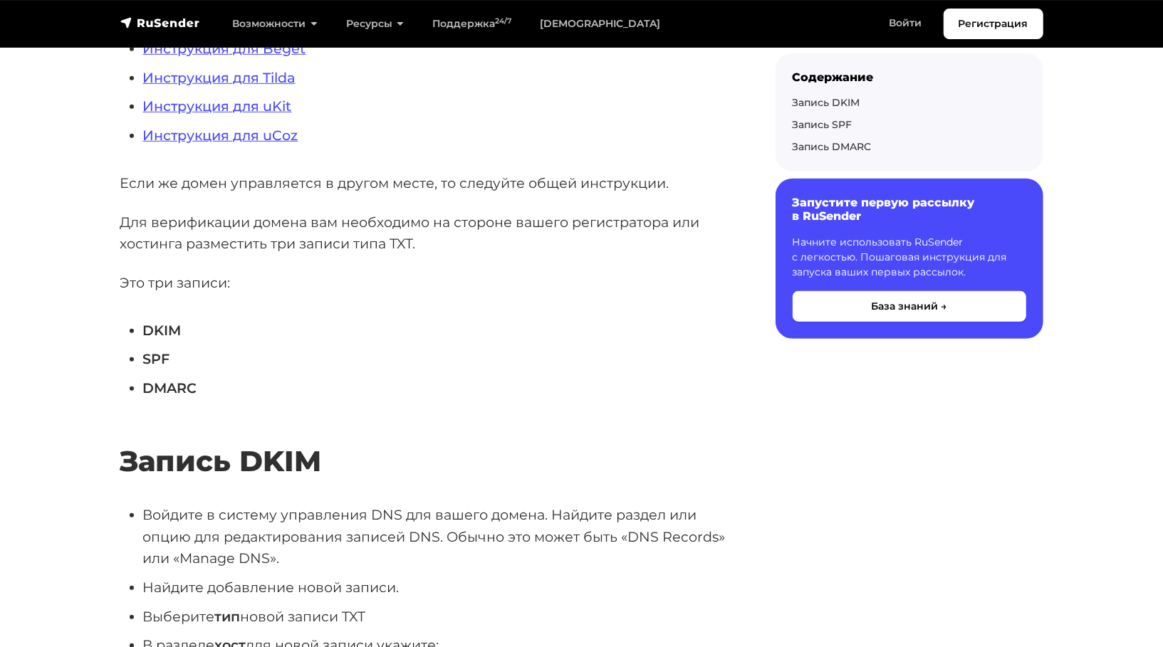
scroll to position [595, 0]
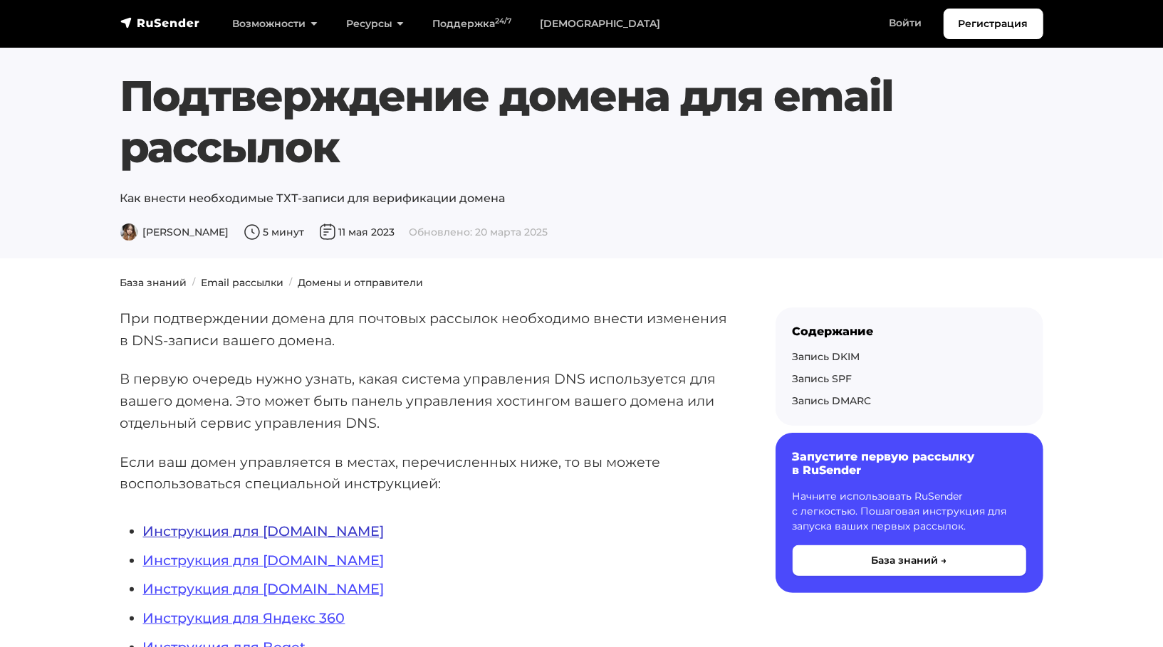
click at [259, 523] on link "Инструкция для REG.RU" at bounding box center [263, 531] width 241 height 17
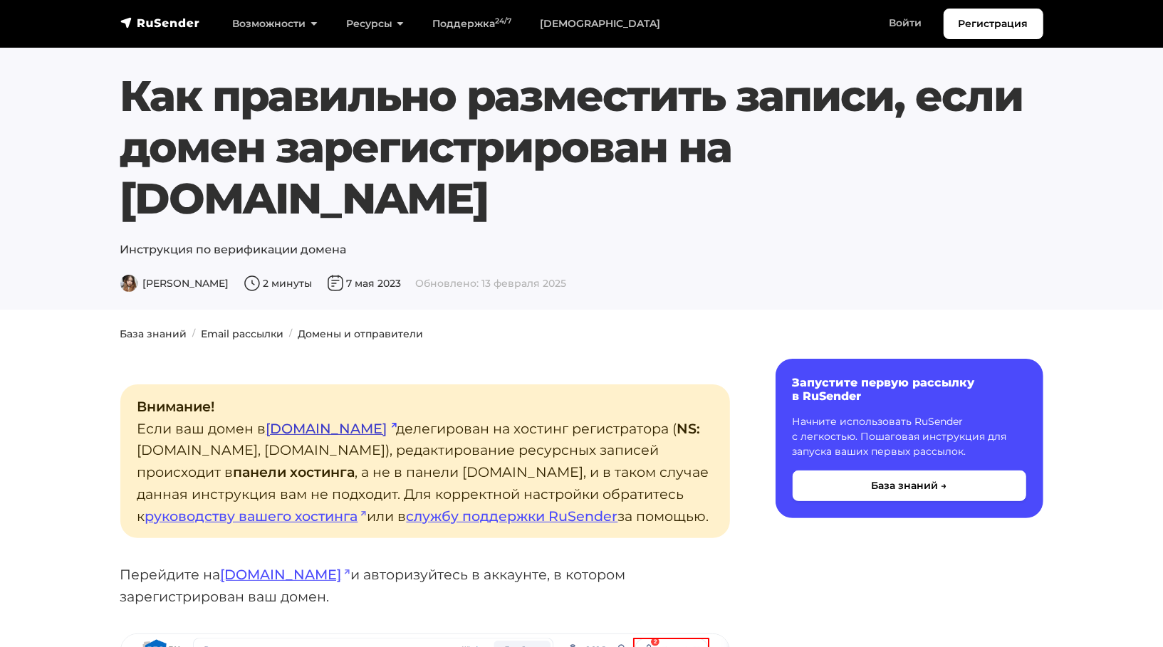
click at [266, 420] on link "[DOMAIN_NAME]" at bounding box center [331, 428] width 130 height 17
